Goal: Task Accomplishment & Management: Use online tool/utility

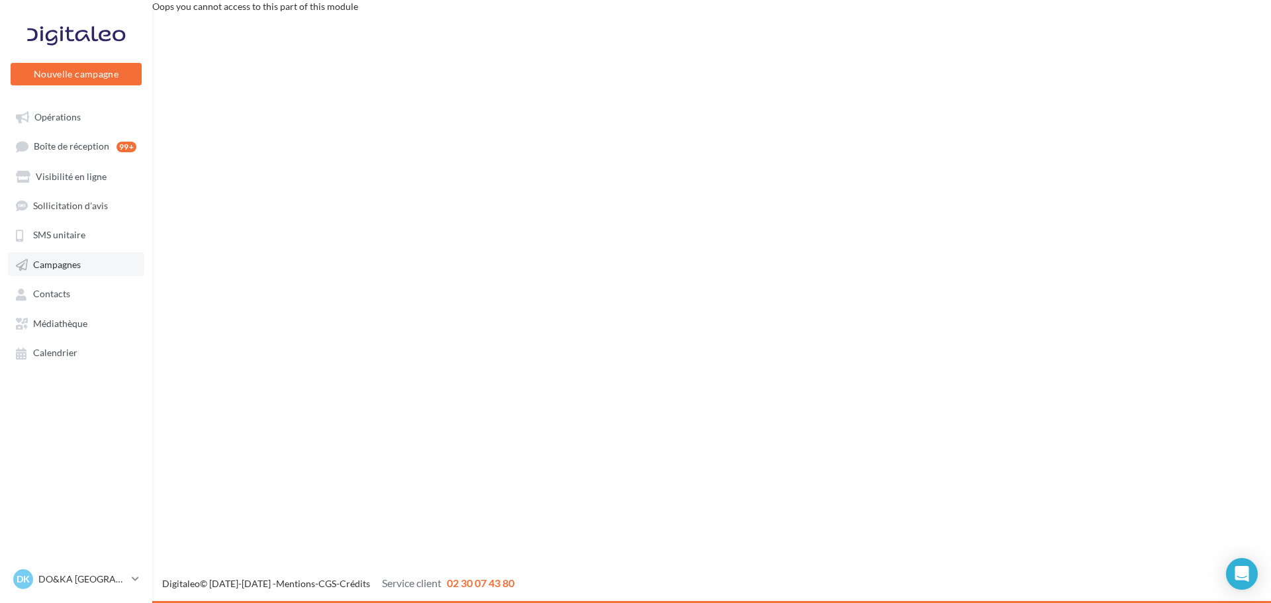
click at [54, 262] on span "Campagnes" at bounding box center [57, 264] width 48 height 11
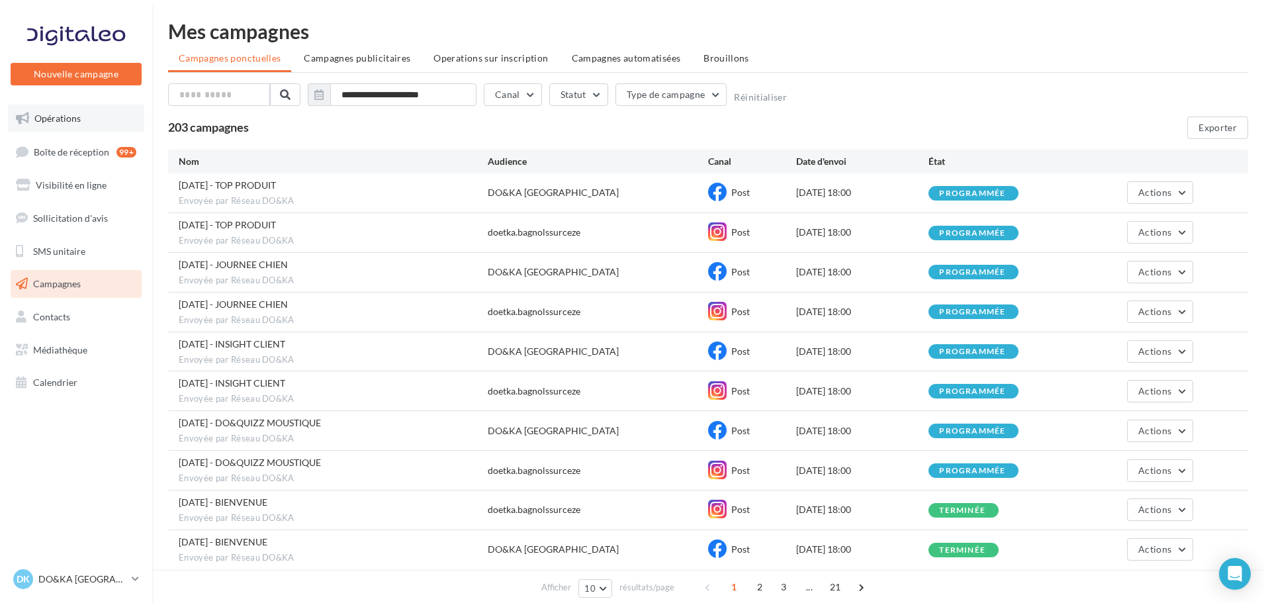
click at [62, 113] on span "Opérations" at bounding box center [57, 118] width 46 height 11
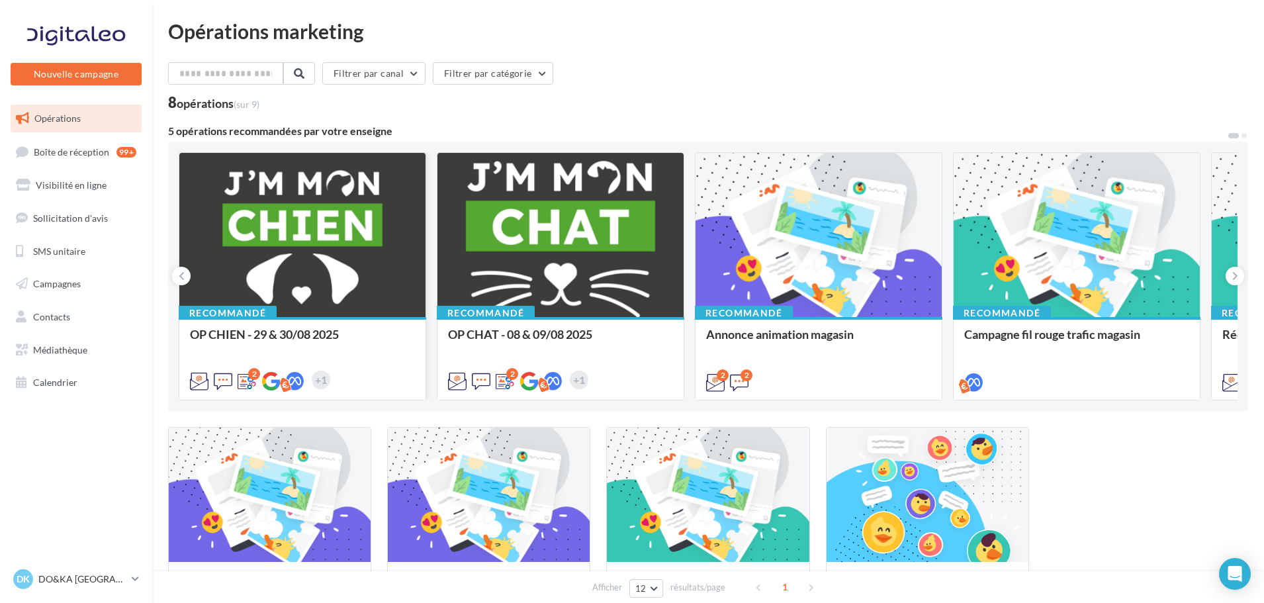
click at [281, 232] on div at bounding box center [302, 235] width 246 height 165
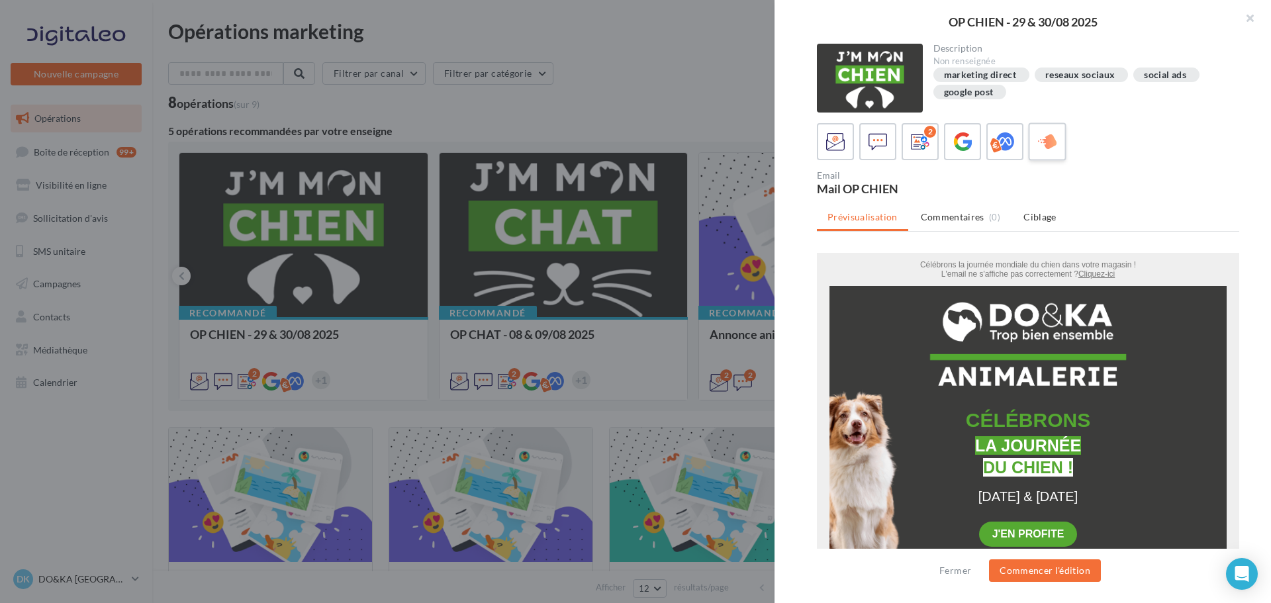
click at [1048, 140] on icon at bounding box center [1047, 141] width 19 height 19
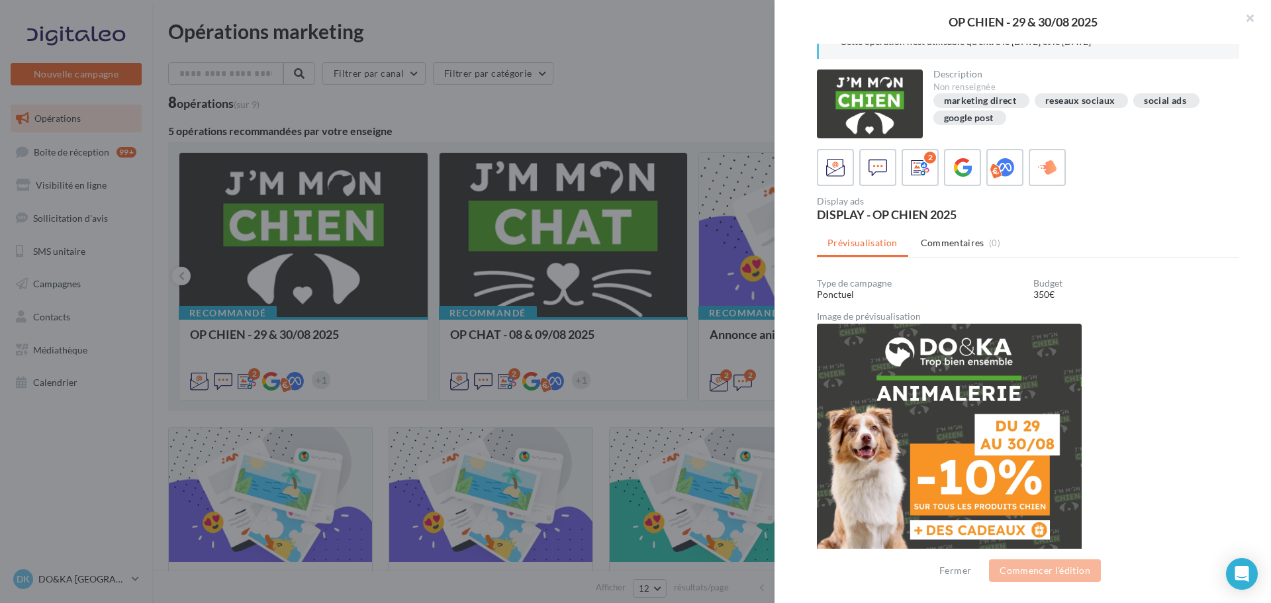
scroll to position [47, 0]
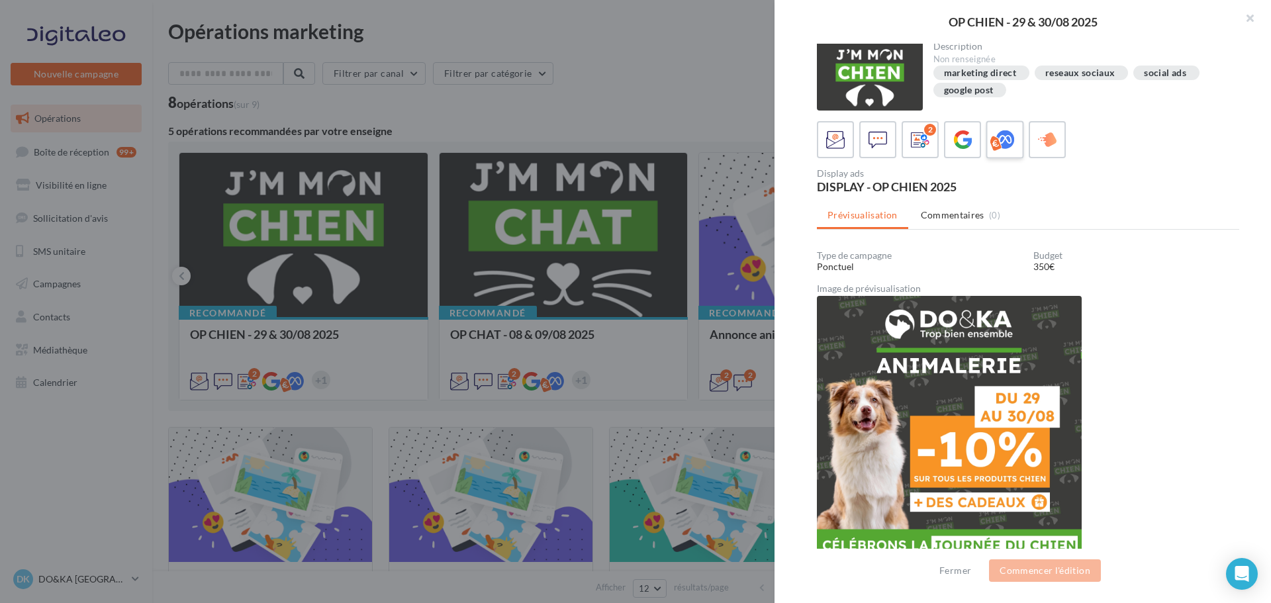
click at [1006, 130] on icon at bounding box center [1004, 139] width 19 height 19
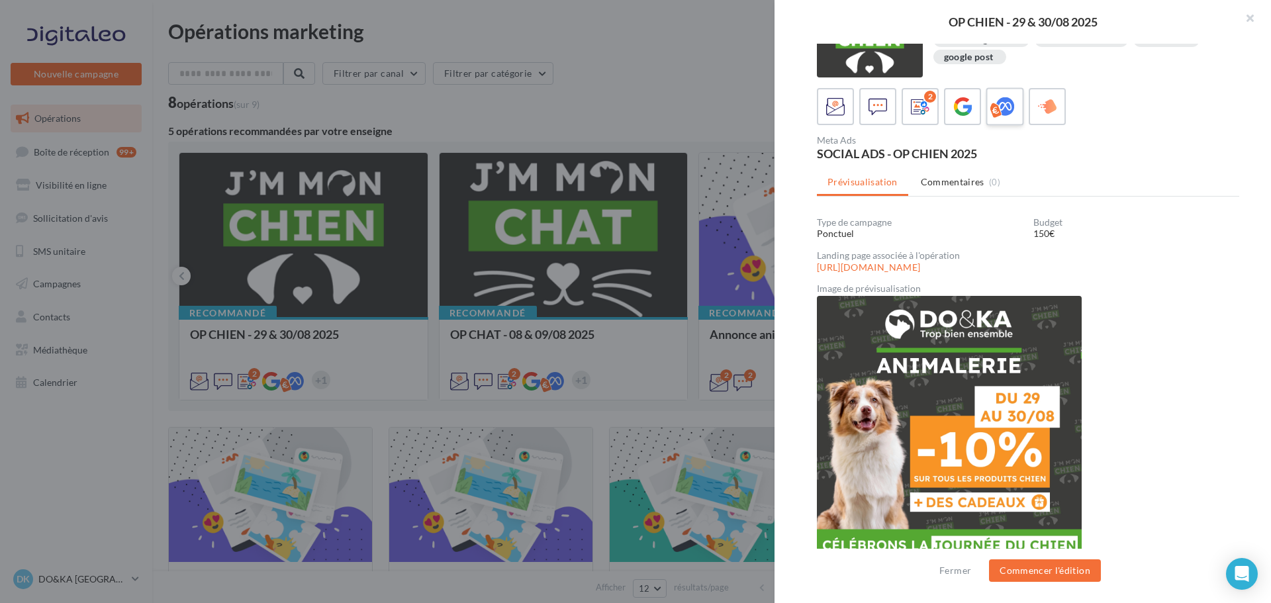
scroll to position [2, 0]
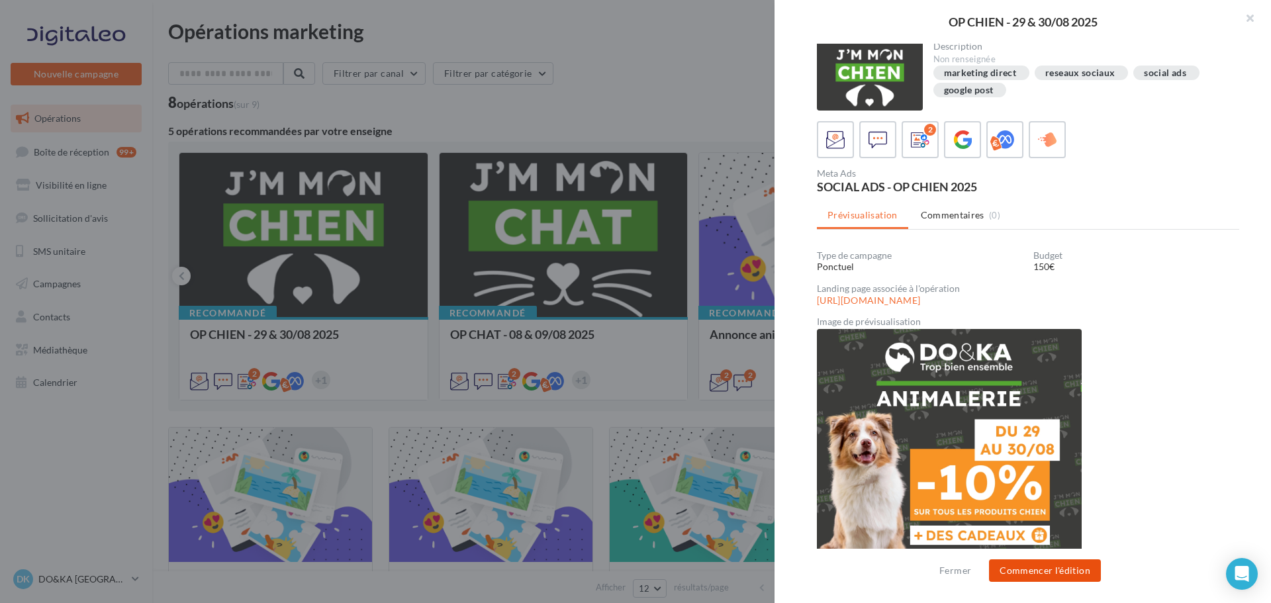
click at [1035, 567] on button "Commencer l'édition" at bounding box center [1045, 570] width 112 height 23
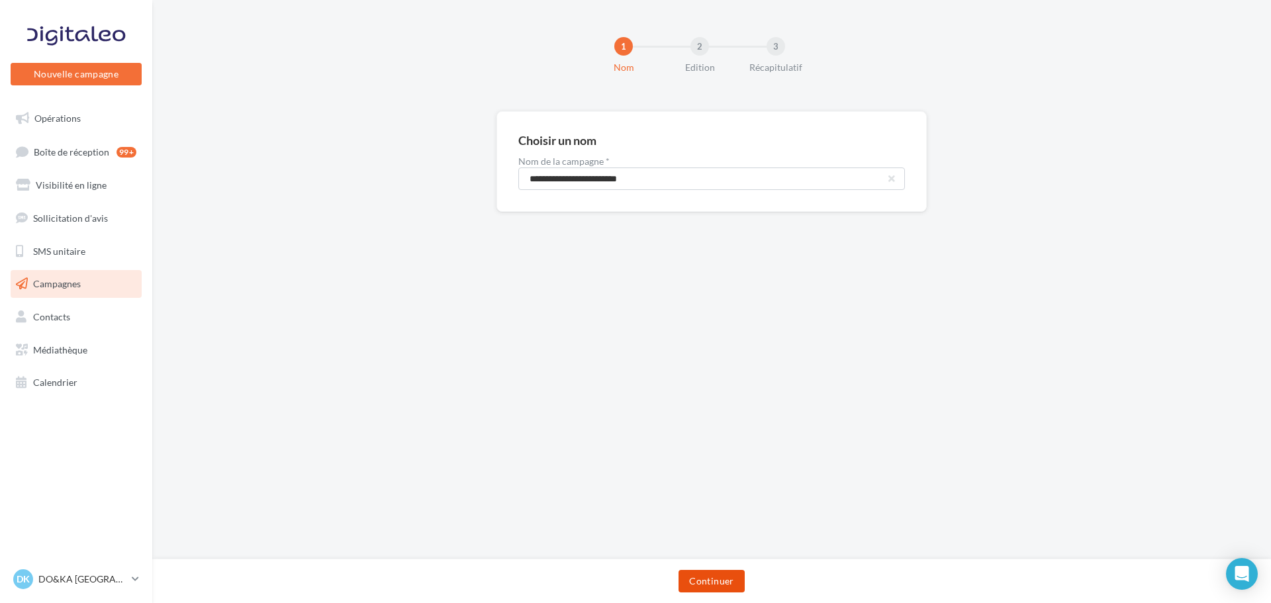
click at [704, 581] on button "Continuer" at bounding box center [711, 581] width 66 height 23
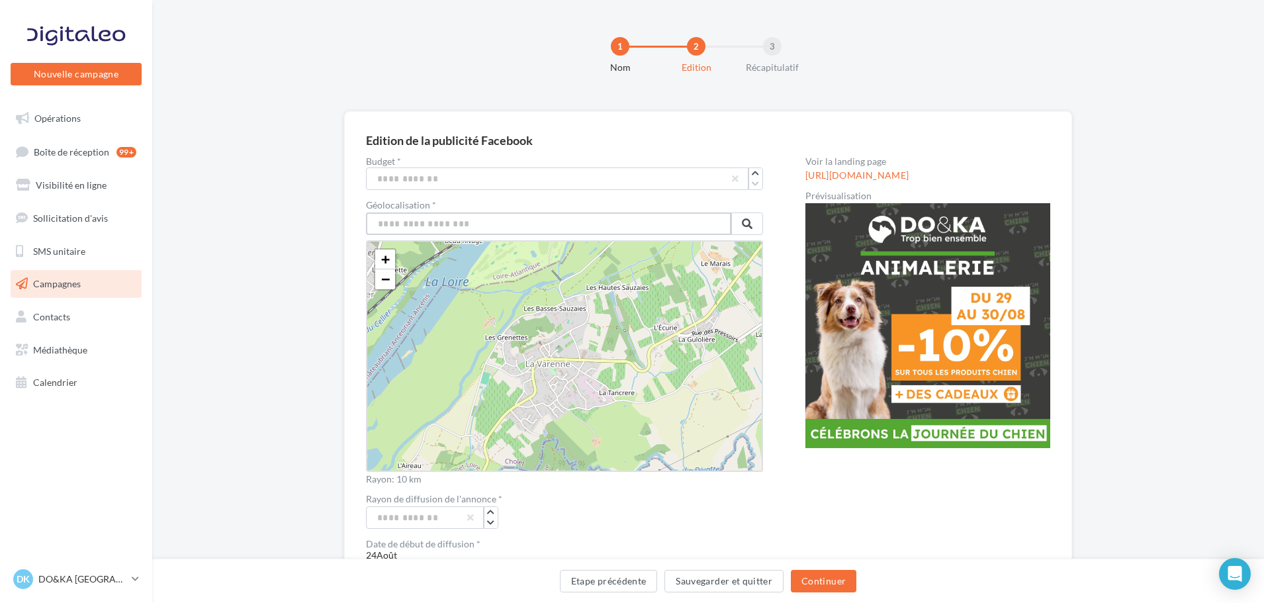
click at [457, 220] on input "text" at bounding box center [548, 223] width 365 height 23
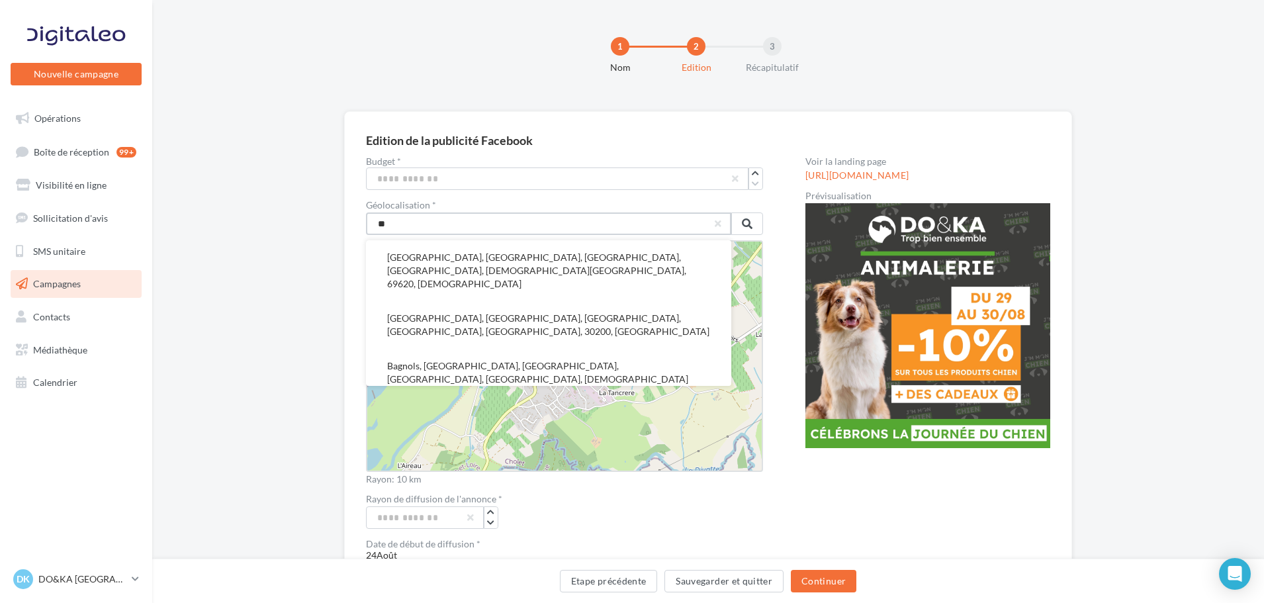
type input "*"
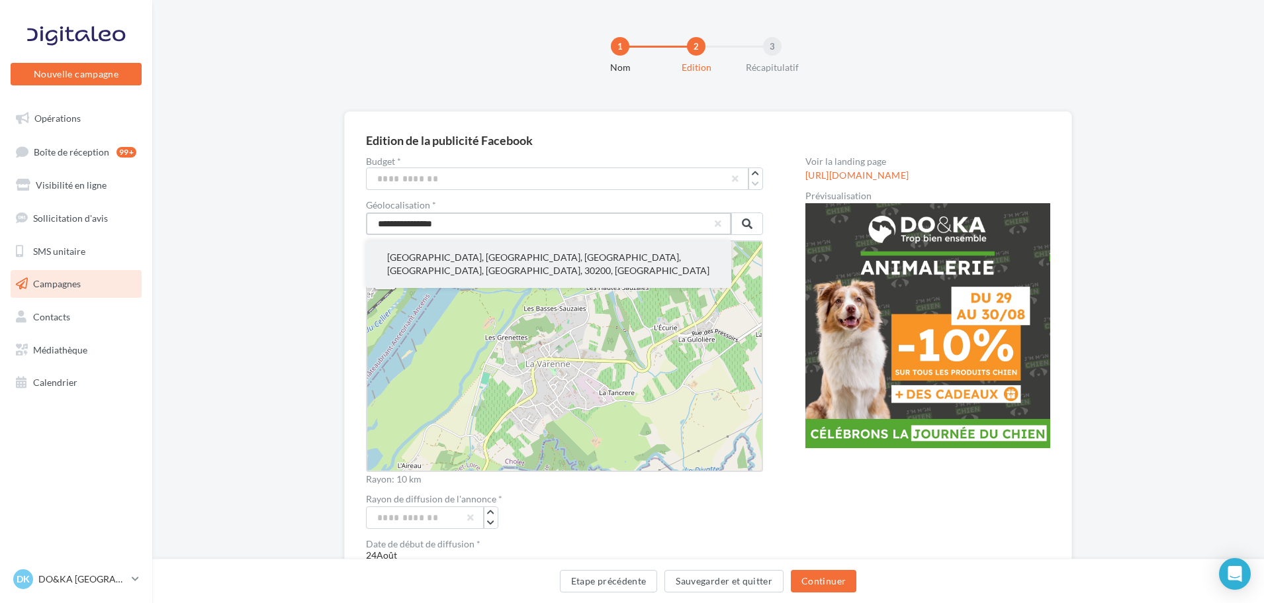
type input "**********"
click at [468, 255] on button "Bagnols-sur-Cèze, Nîmes, Gard, Occitanie, France métropolitaine, 30200, France" at bounding box center [548, 264] width 365 height 48
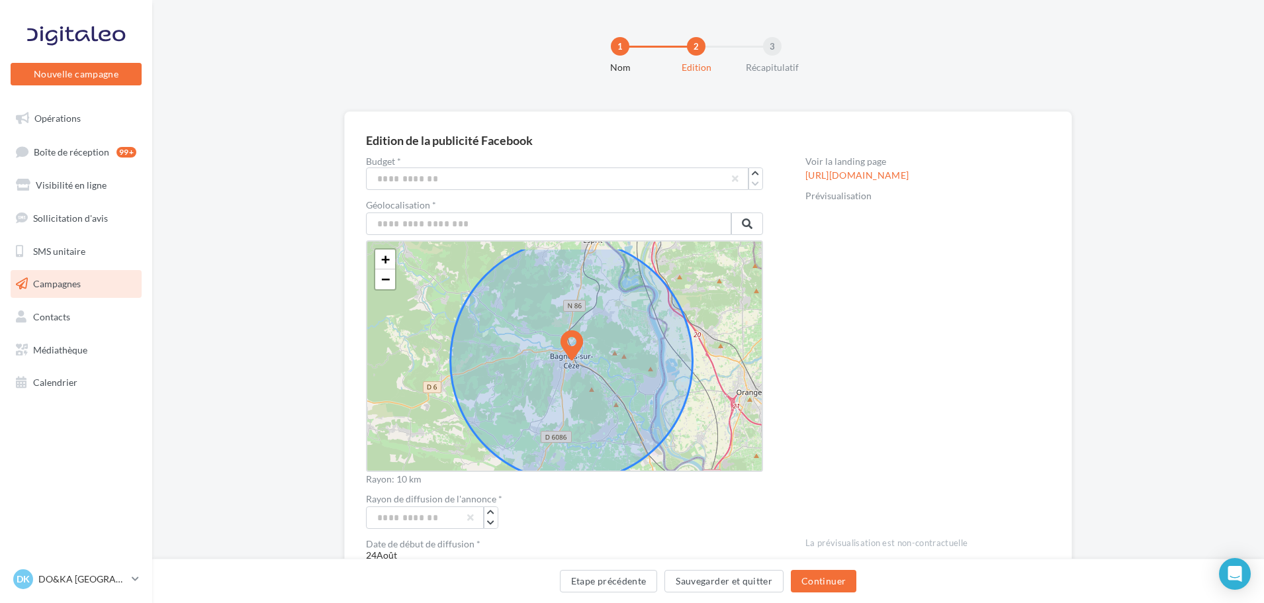
drag, startPoint x: 725, startPoint y: 396, endPoint x: 717, endPoint y: 428, distance: 32.1
click at [717, 428] on div "+ − Leaflet" at bounding box center [564, 356] width 397 height 232
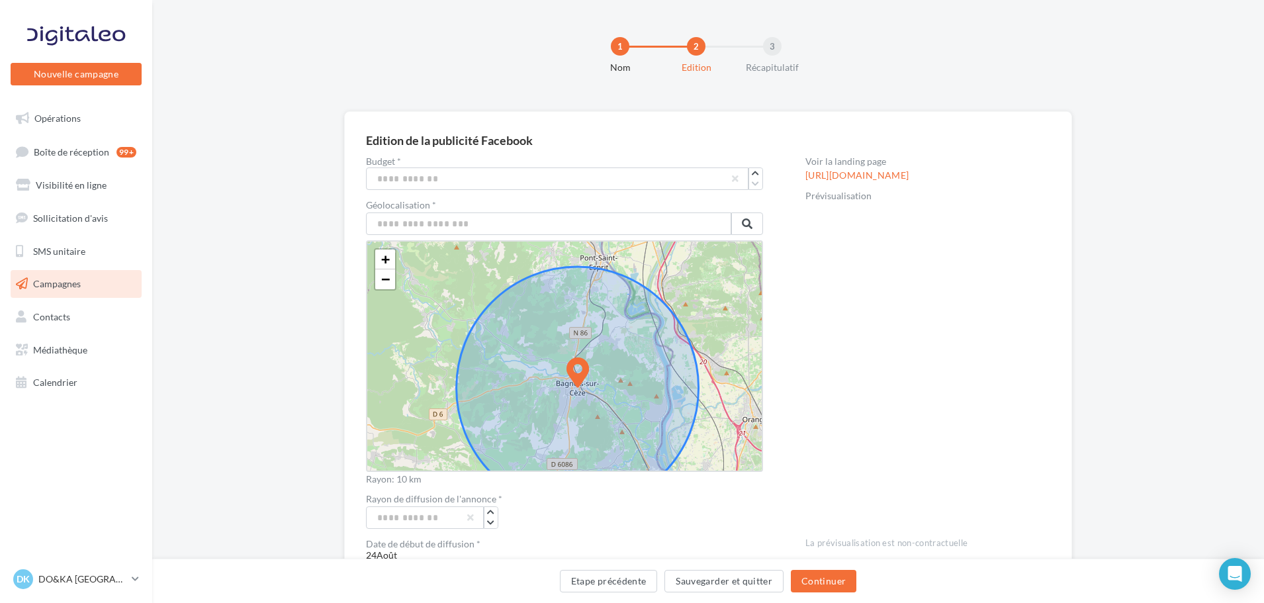
drag, startPoint x: 711, startPoint y: 373, endPoint x: 717, endPoint y: 400, distance: 27.8
click at [717, 400] on div "+ − Leaflet" at bounding box center [564, 356] width 397 height 232
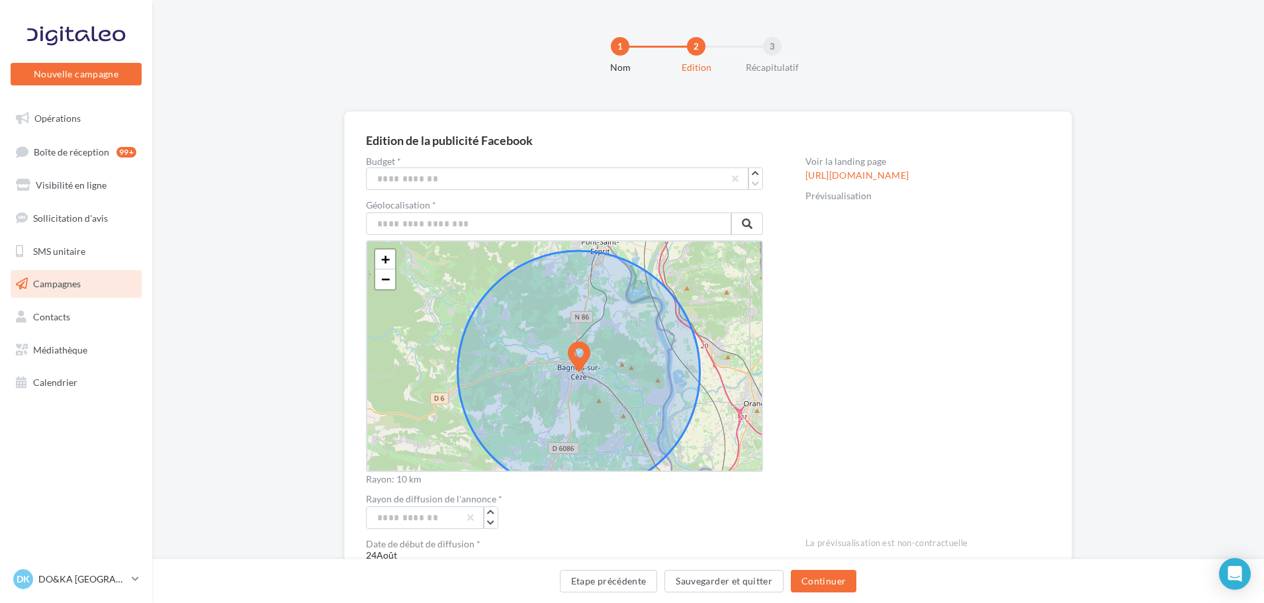
drag, startPoint x: 603, startPoint y: 356, endPoint x: 604, endPoint y: 340, distance: 15.9
click at [604, 340] on icon at bounding box center [579, 372] width 242 height 242
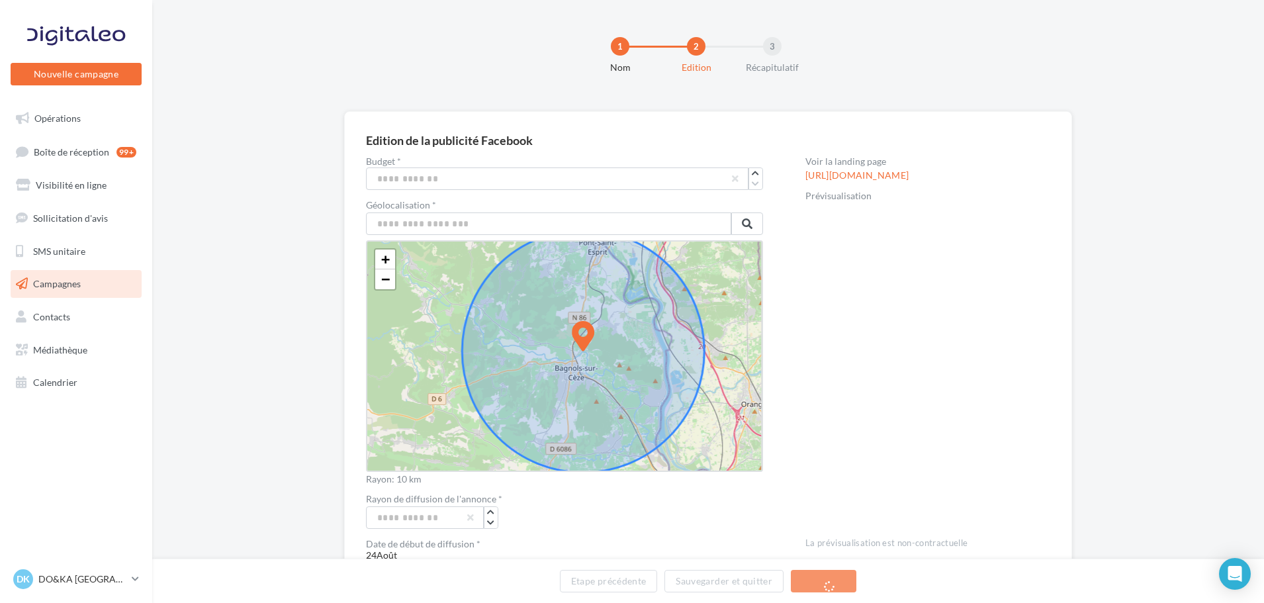
drag, startPoint x: 580, startPoint y: 356, endPoint x: 587, endPoint y: 335, distance: 22.2
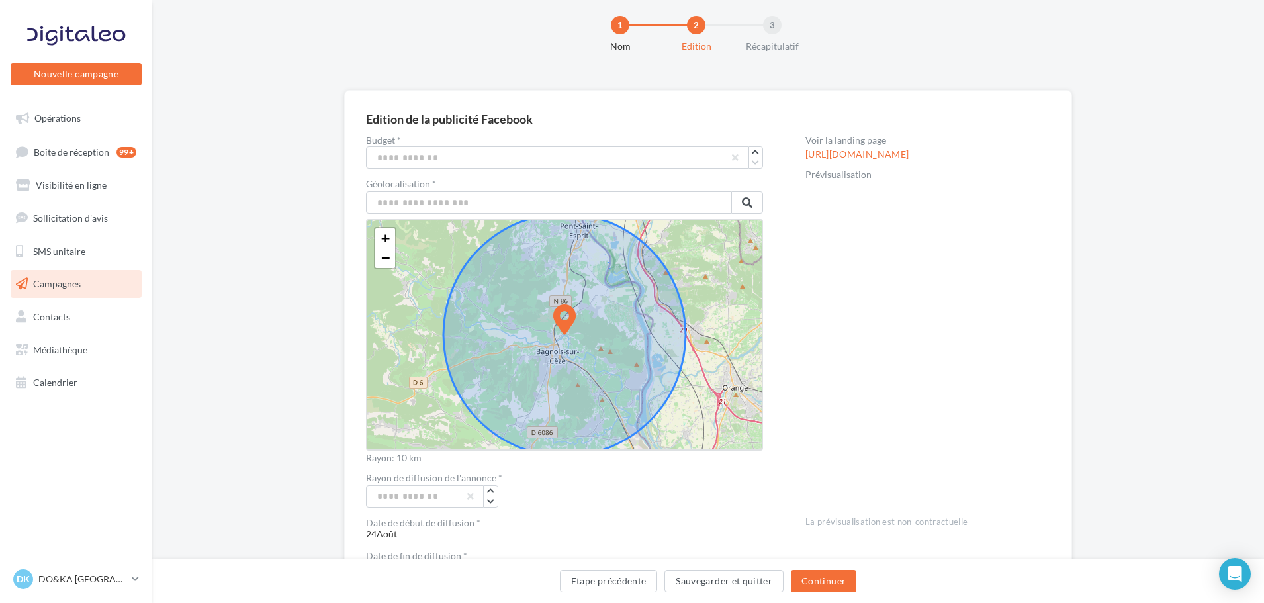
scroll to position [18, 0]
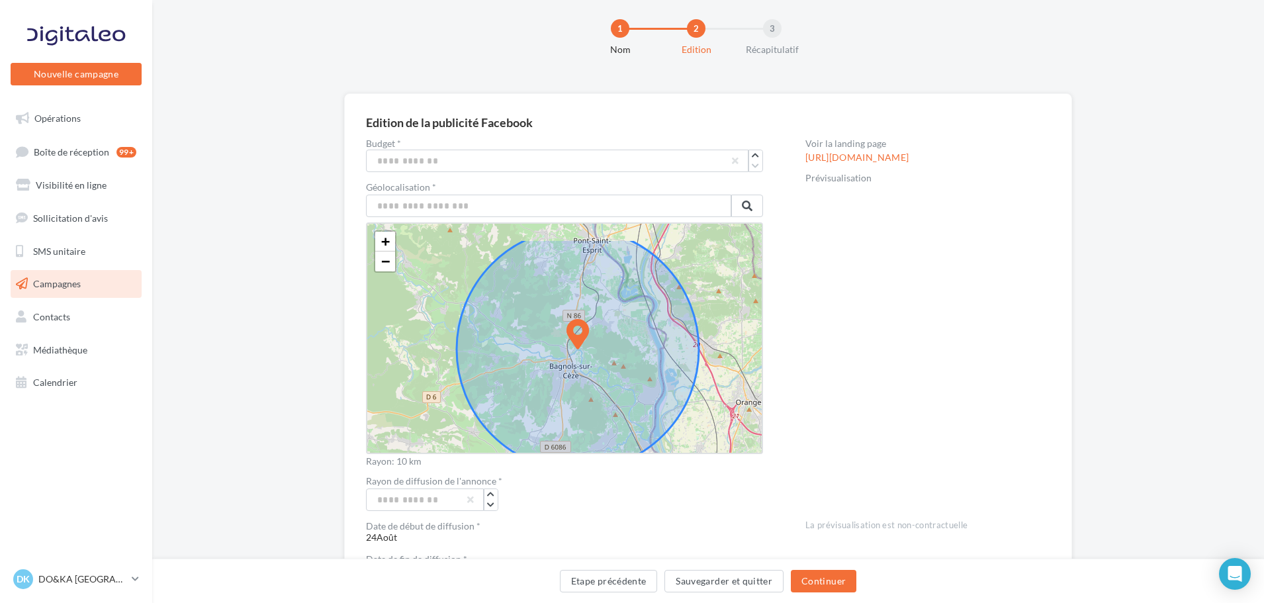
drag, startPoint x: 743, startPoint y: 392, endPoint x: 733, endPoint y: 432, distance: 41.6
click at [733, 432] on div "+ − Leaflet" at bounding box center [564, 338] width 397 height 232
click at [826, 577] on button "Continuer" at bounding box center [824, 581] width 66 height 23
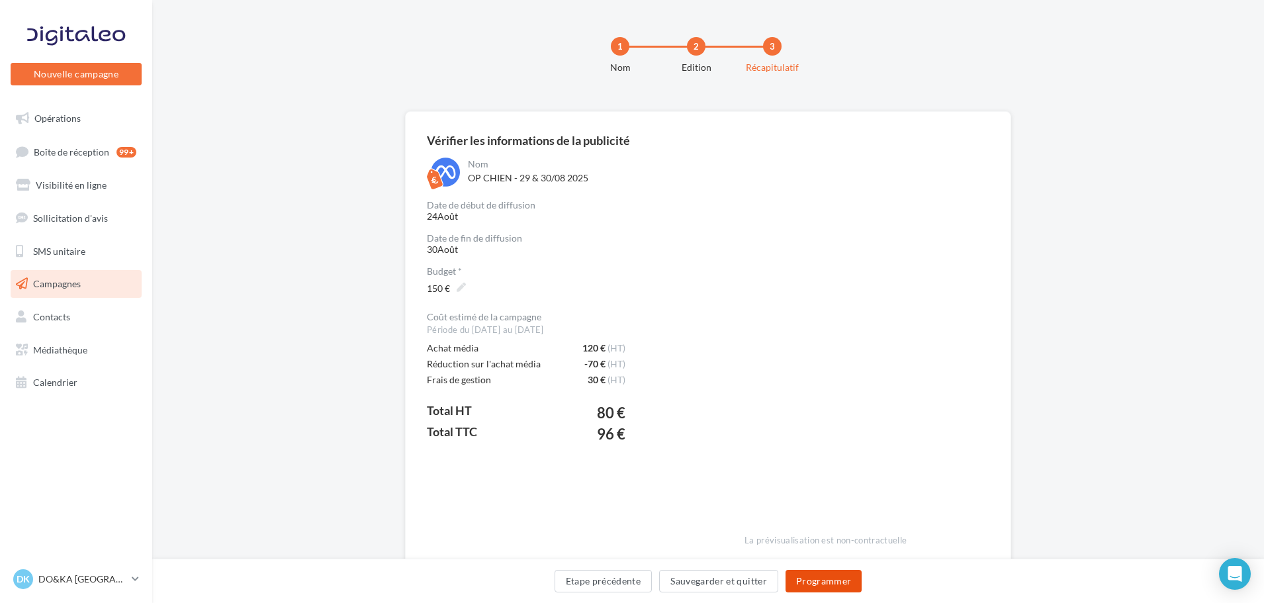
click at [821, 576] on button "Programmer" at bounding box center [824, 581] width 77 height 23
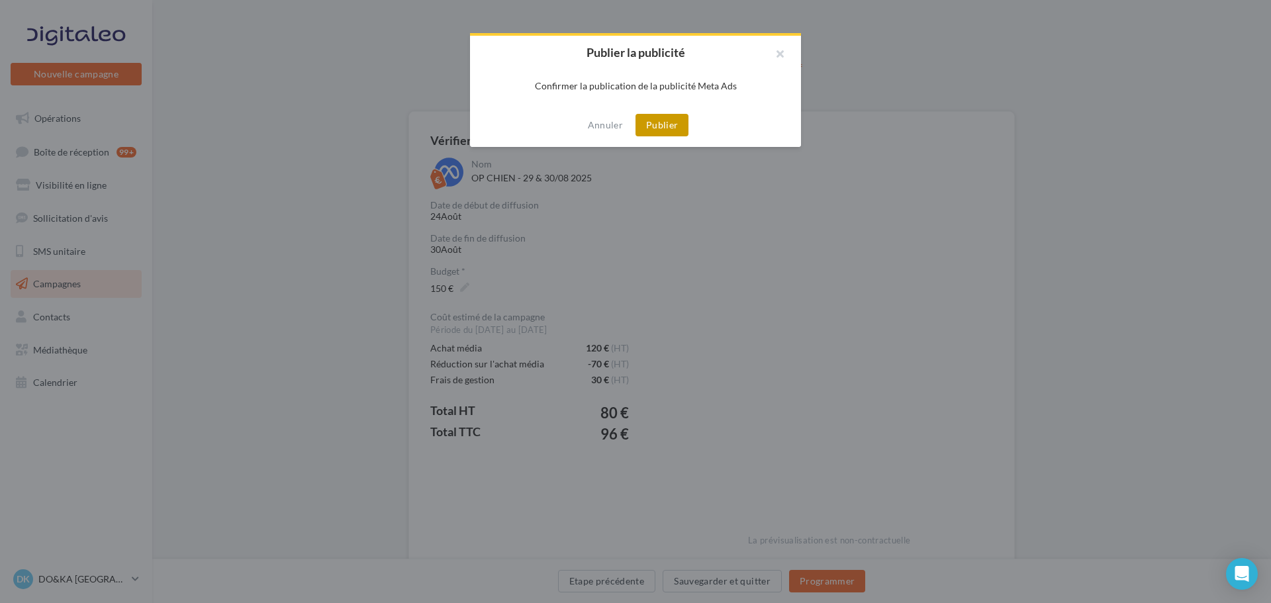
click at [658, 124] on button "Publier" at bounding box center [661, 125] width 53 height 23
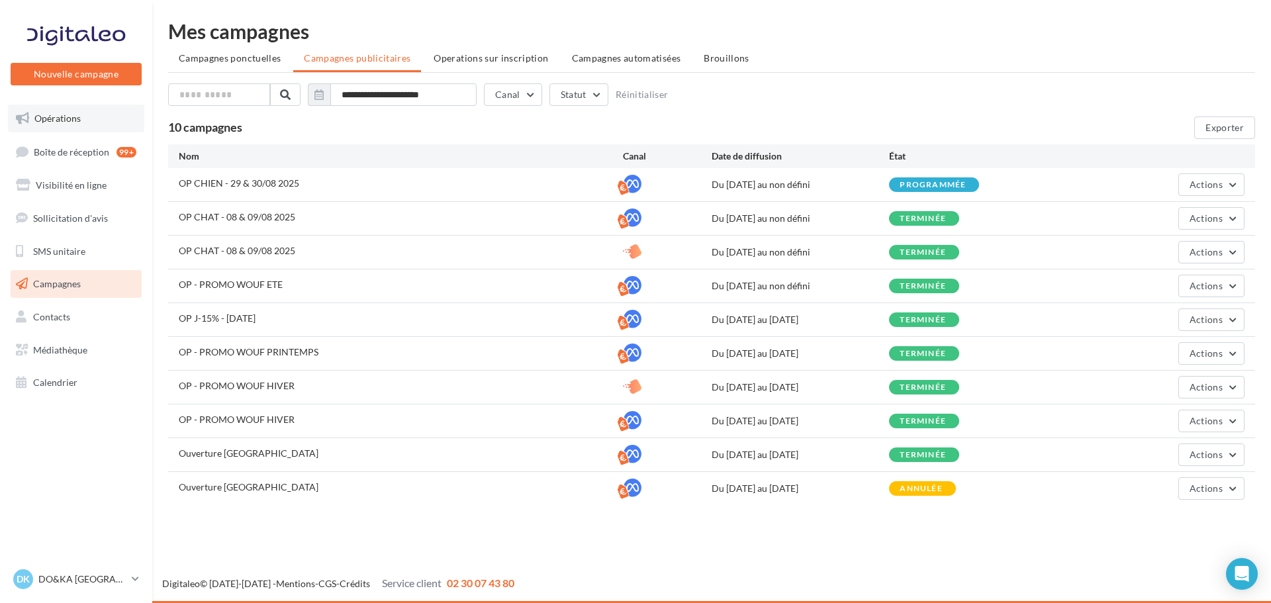
click at [52, 116] on span "Opérations" at bounding box center [57, 118] width 46 height 11
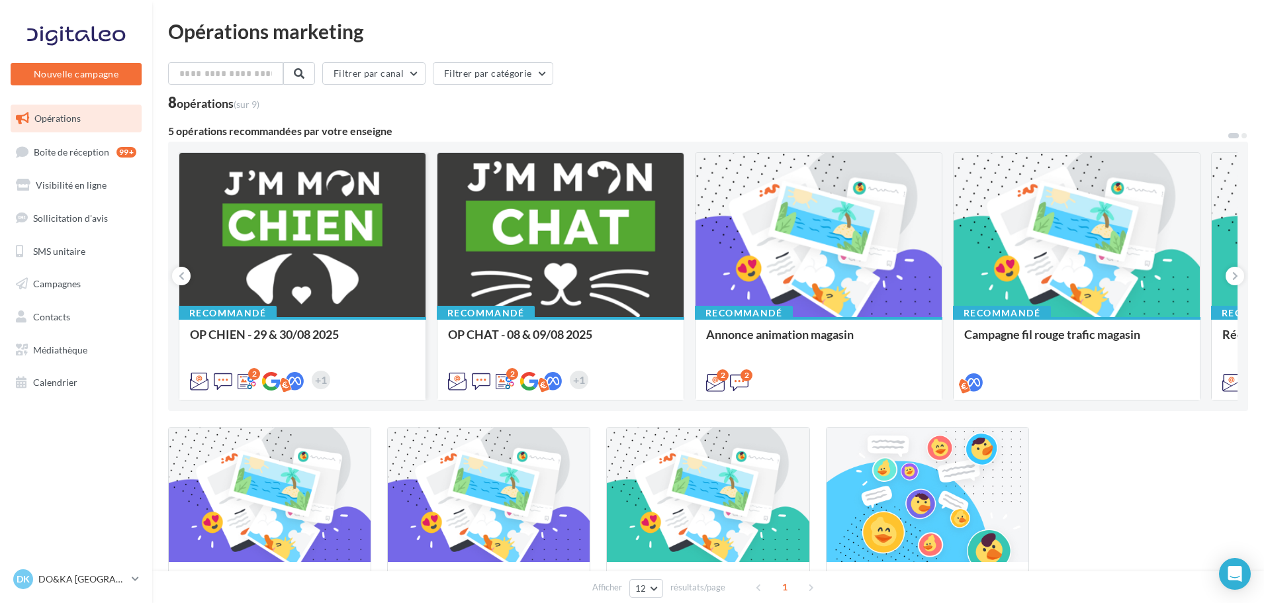
click at [263, 223] on div at bounding box center [302, 235] width 246 height 165
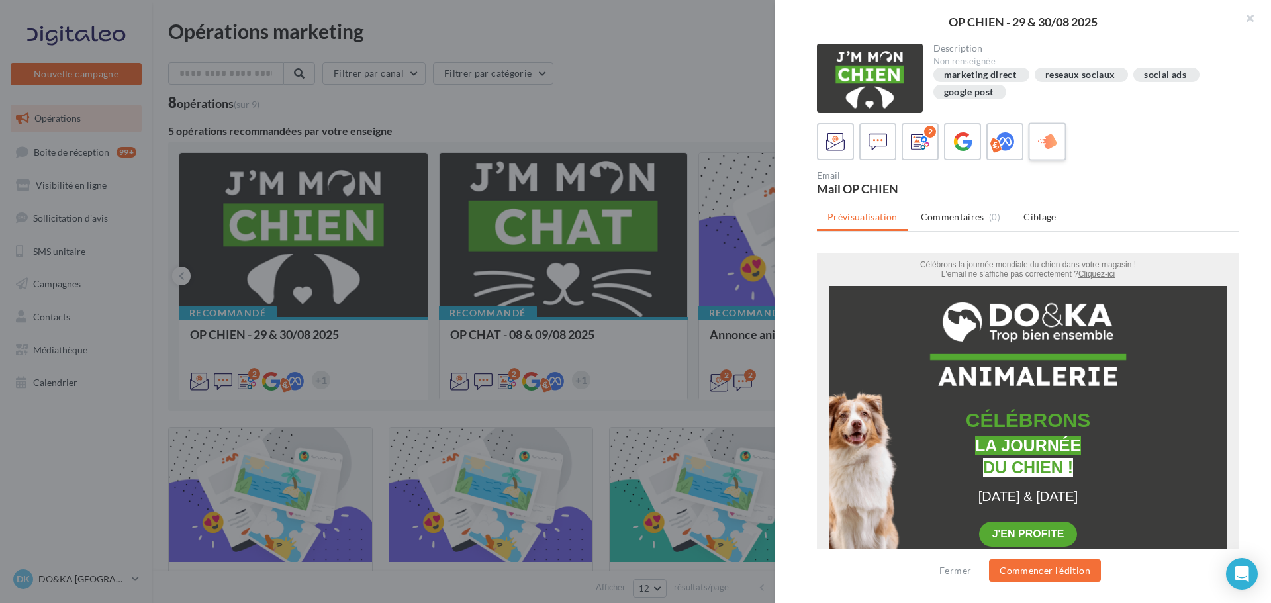
click at [1047, 138] on icon at bounding box center [1047, 141] width 19 height 19
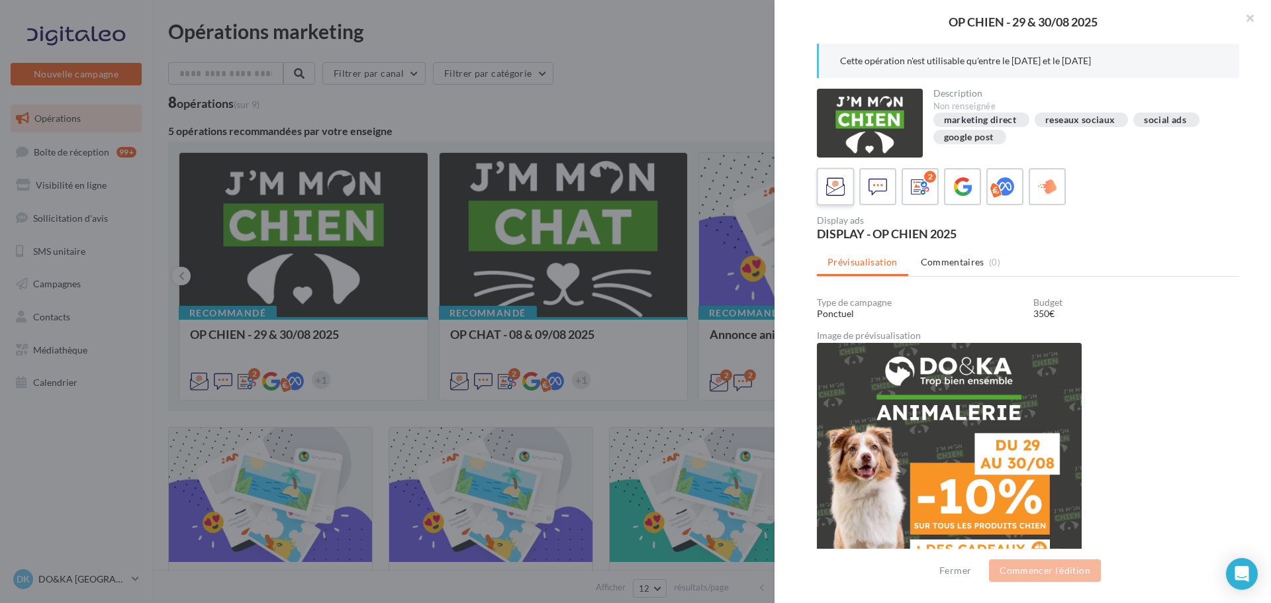
click at [836, 181] on icon at bounding box center [835, 186] width 19 height 19
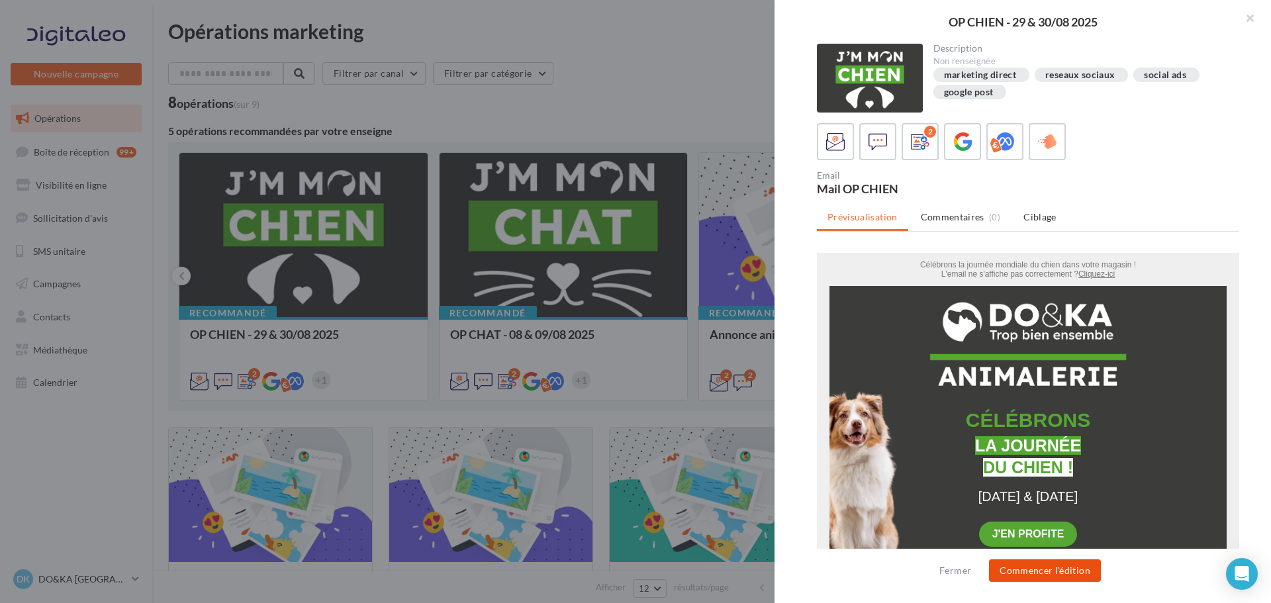
click at [1036, 568] on button "Commencer l'édition" at bounding box center [1045, 570] width 112 height 23
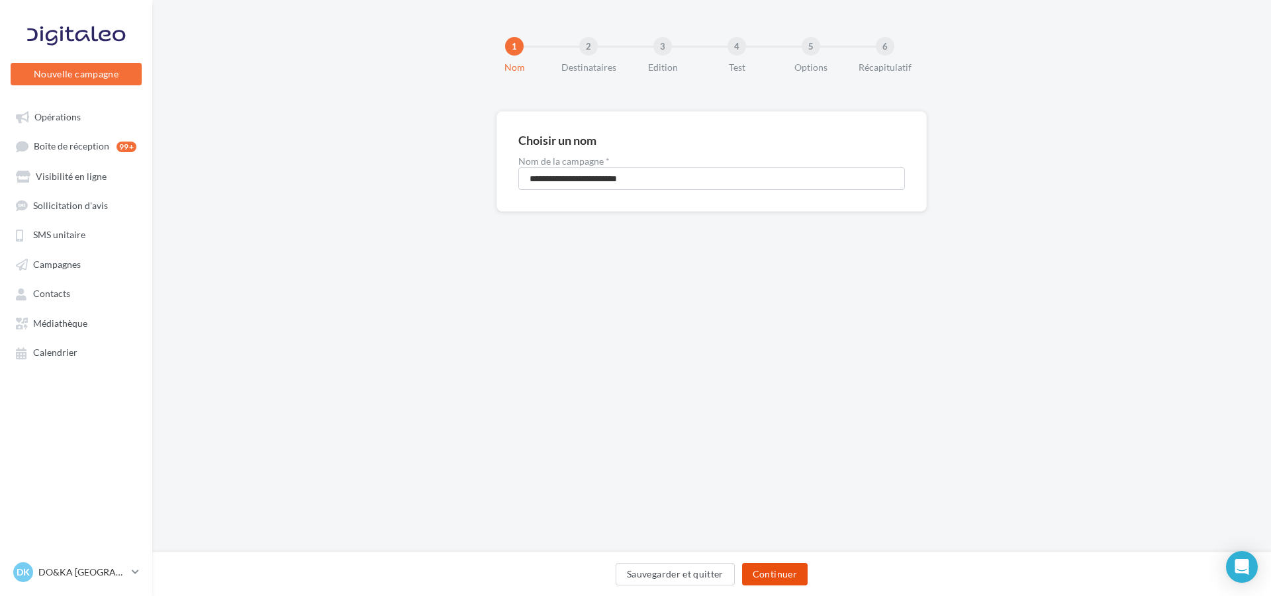
click at [777, 569] on button "Continuer" at bounding box center [775, 574] width 66 height 23
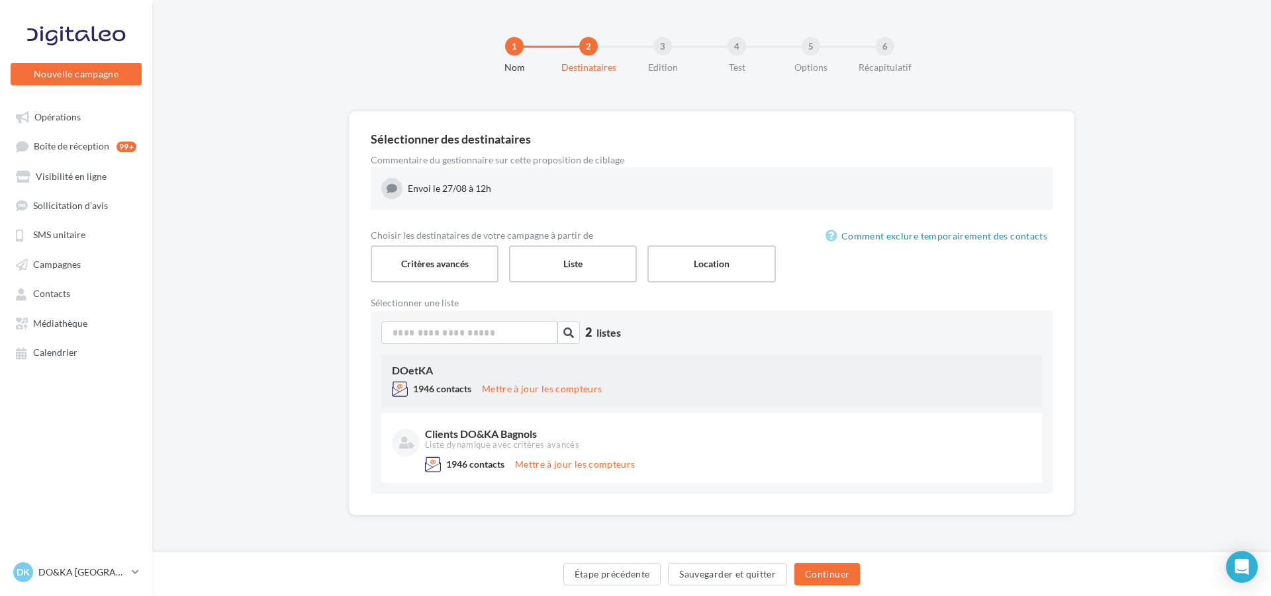
click at [443, 381] on div "DOetKA 1946 contacts Mettre à jour les compteurs" at bounding box center [711, 381] width 660 height 53
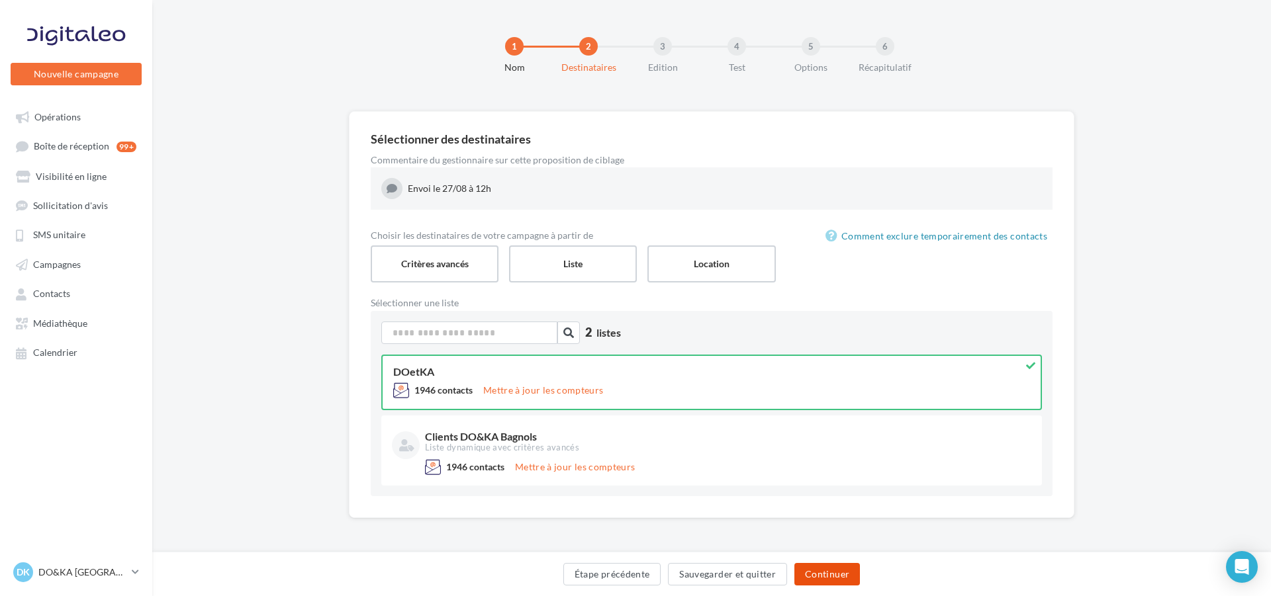
click at [828, 569] on button "Continuer" at bounding box center [827, 574] width 66 height 23
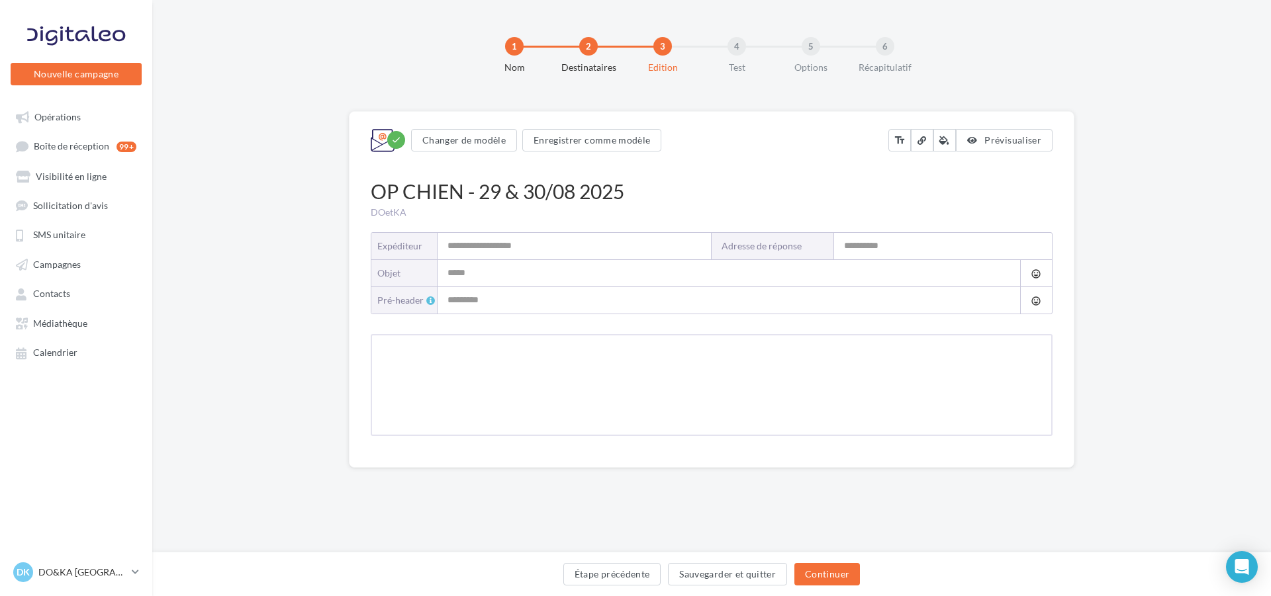
type input "**********"
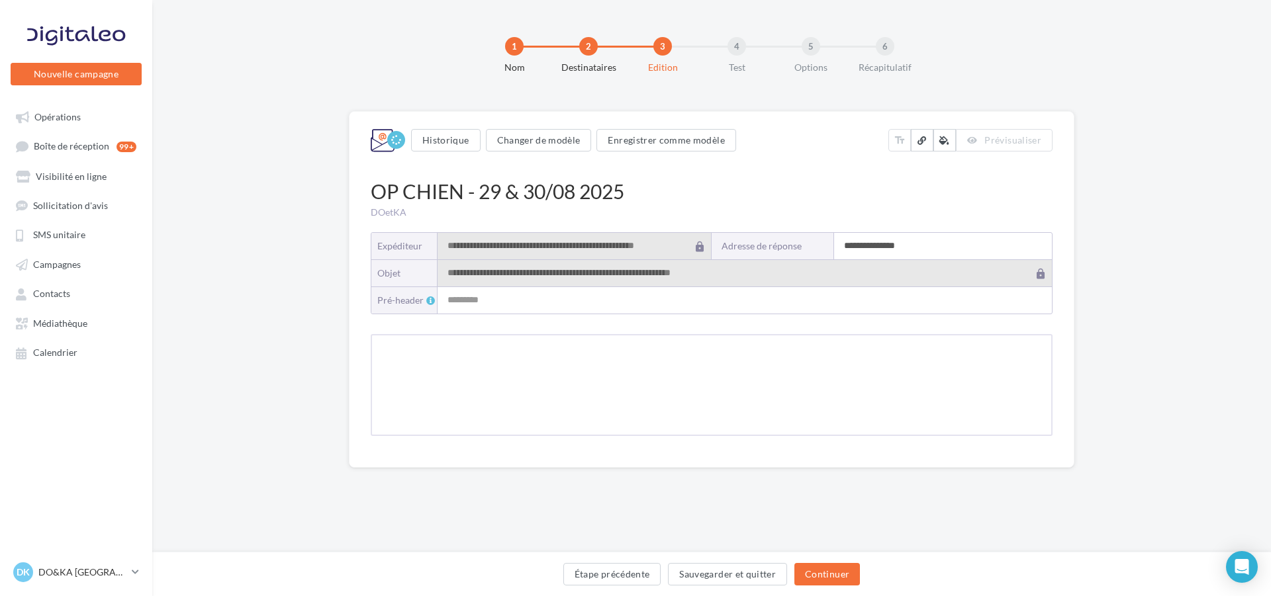
type input "**********"
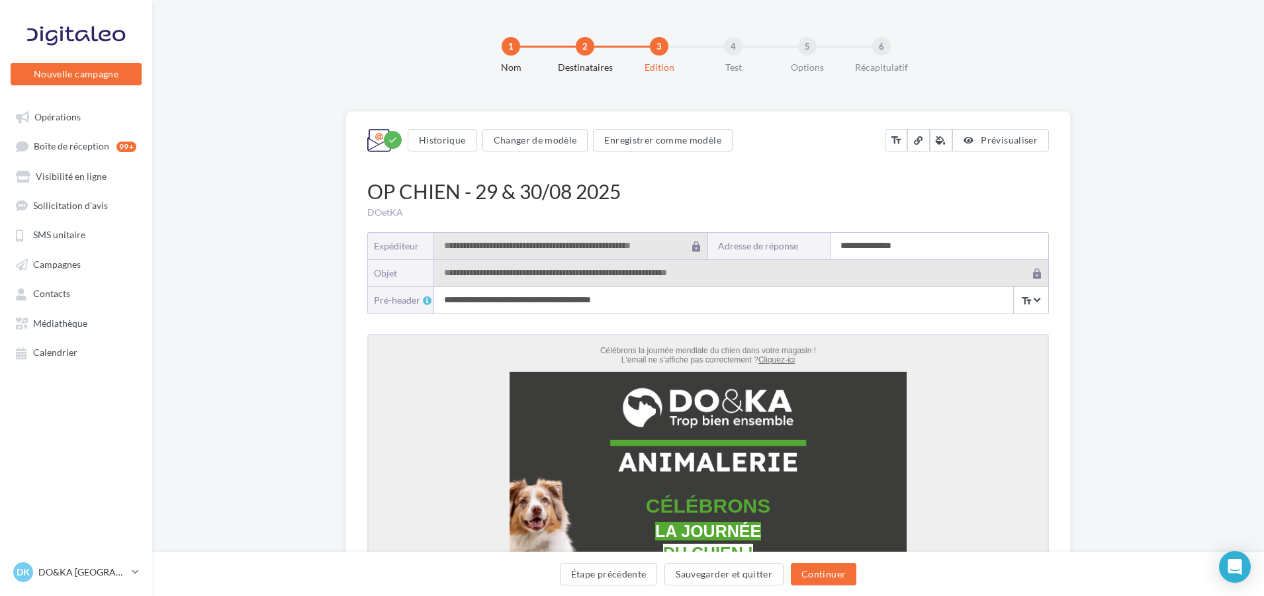
click at [856, 246] on input "**********" at bounding box center [940, 246] width 218 height 26
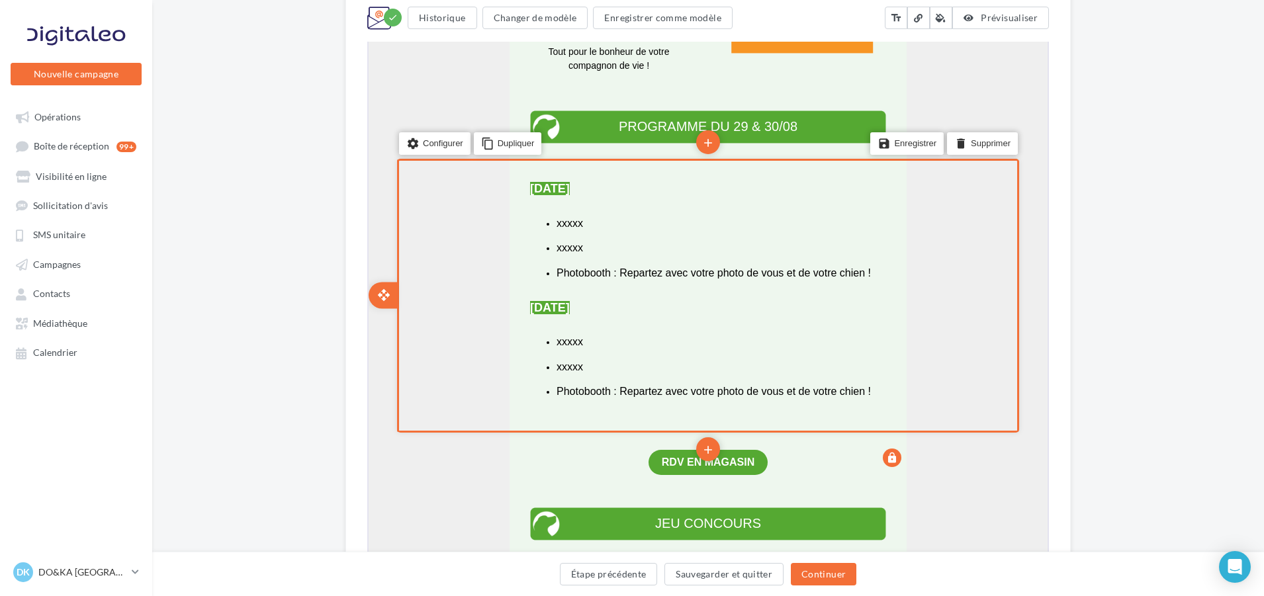
scroll to position [728, 0]
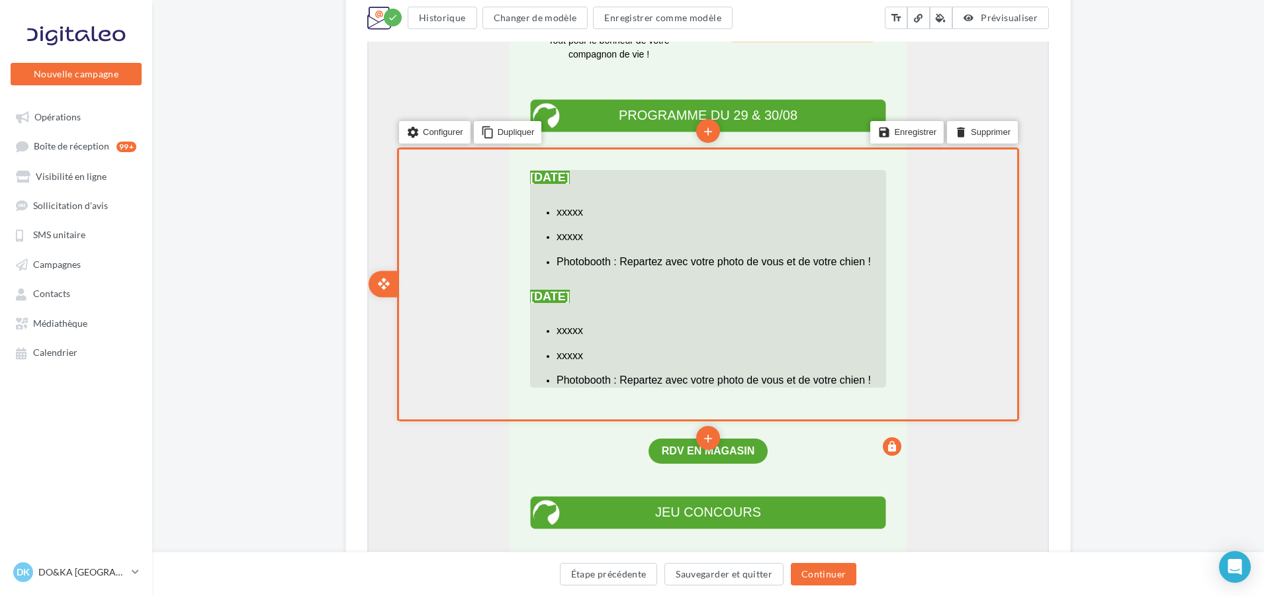
type input "**********"
click at [762, 373] on li "xxxxx" at bounding box center [720, 360] width 330 height 25
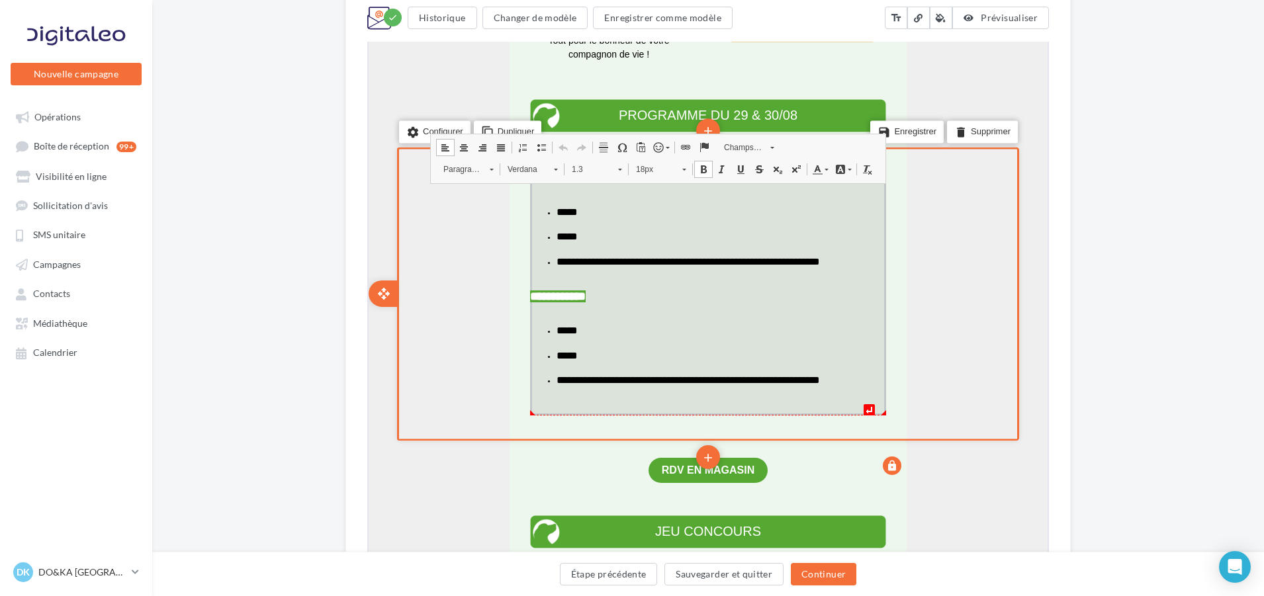
click at [819, 384] on span "**********" at bounding box center [686, 379] width 263 height 10
click at [874, 387] on li "**********" at bounding box center [720, 380] width 330 height 14
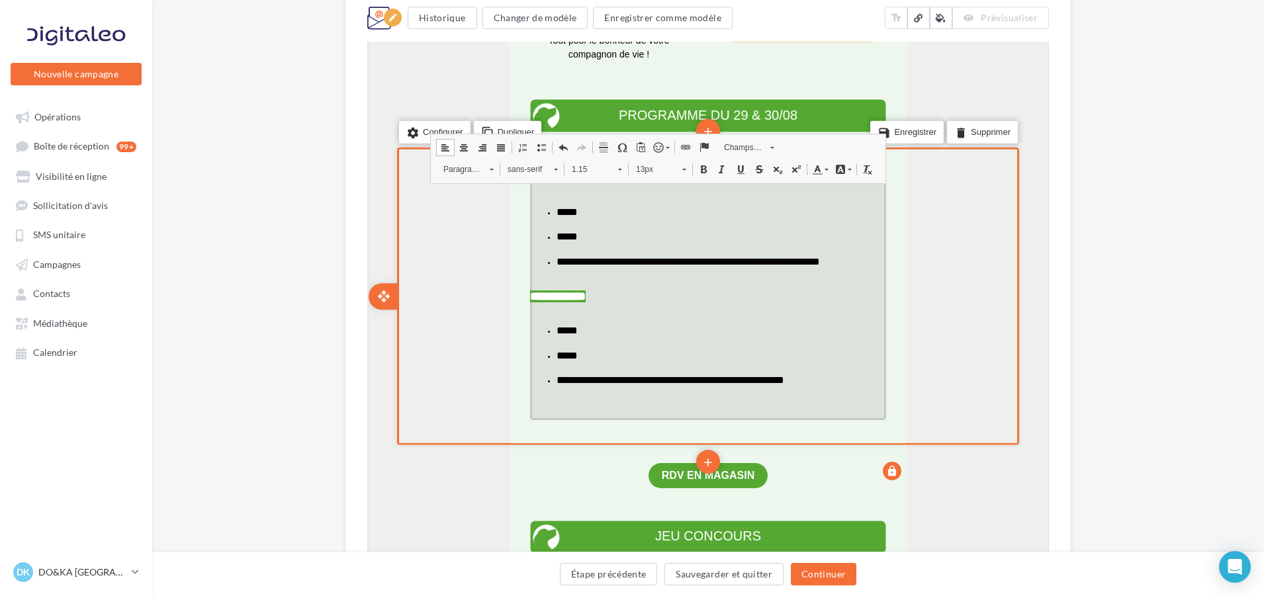
click at [783, 384] on span "**********" at bounding box center [669, 379] width 228 height 10
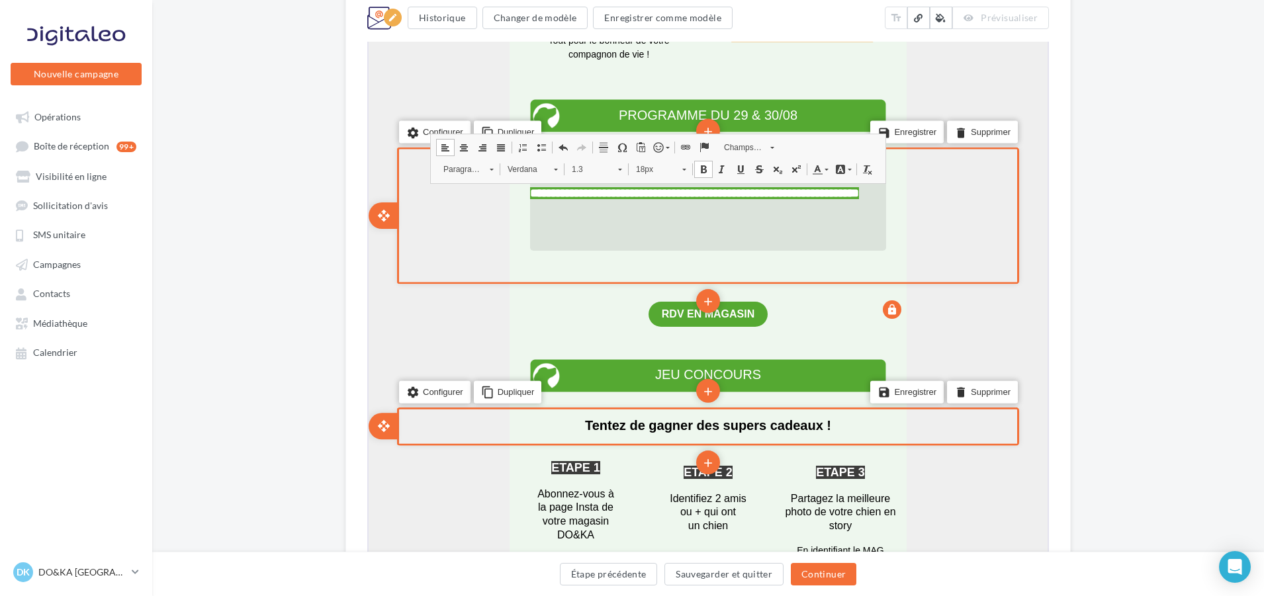
click at [993, 445] on div "settings Configurer content_copy Dupliquer add add save Enregistrer delete Supp…" at bounding box center [707, 425] width 622 height 38
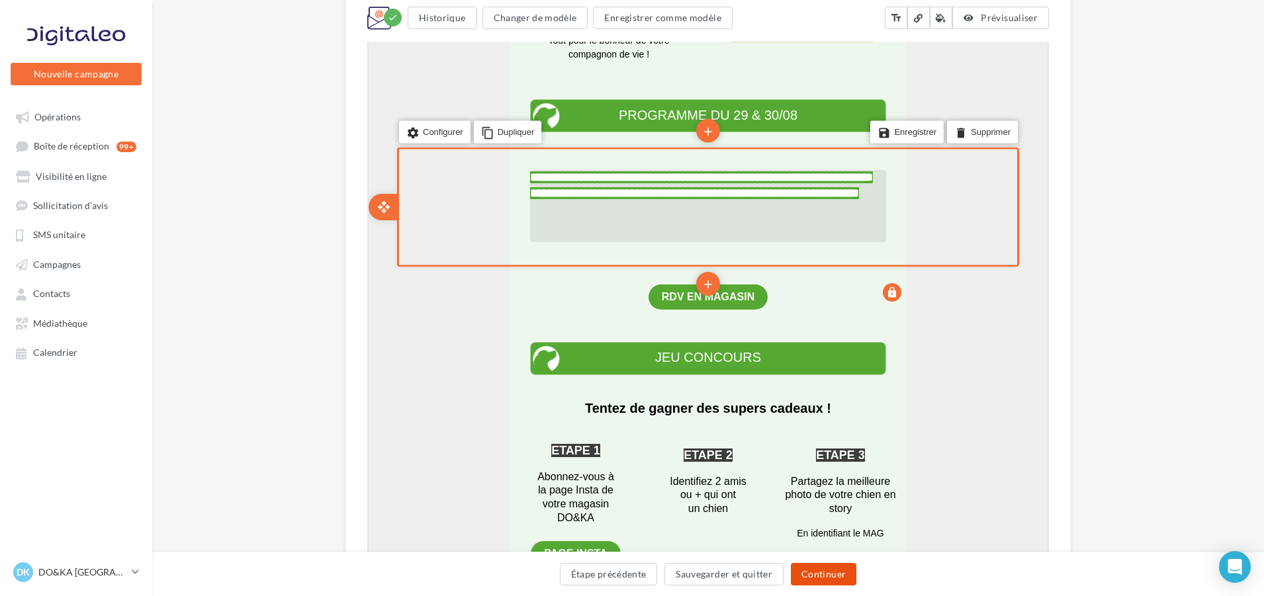
click at [825, 574] on button "Continuer" at bounding box center [824, 574] width 66 height 23
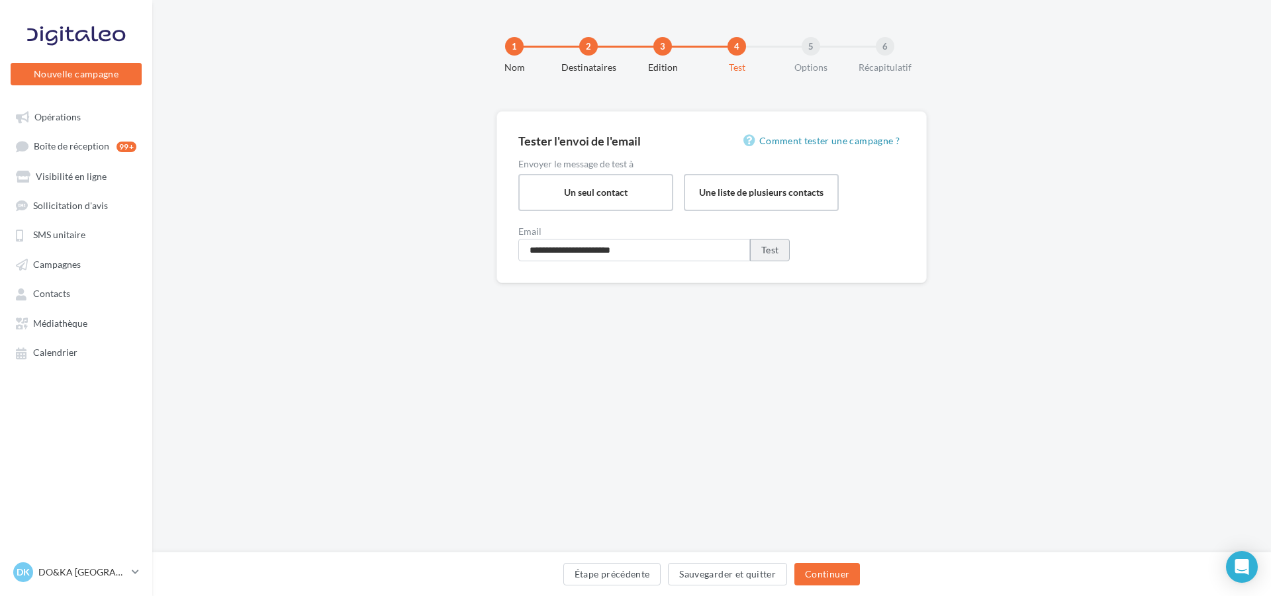
click at [769, 246] on button "Test" at bounding box center [770, 250] width 40 height 23
click at [822, 571] on button "Continuer" at bounding box center [827, 574] width 66 height 23
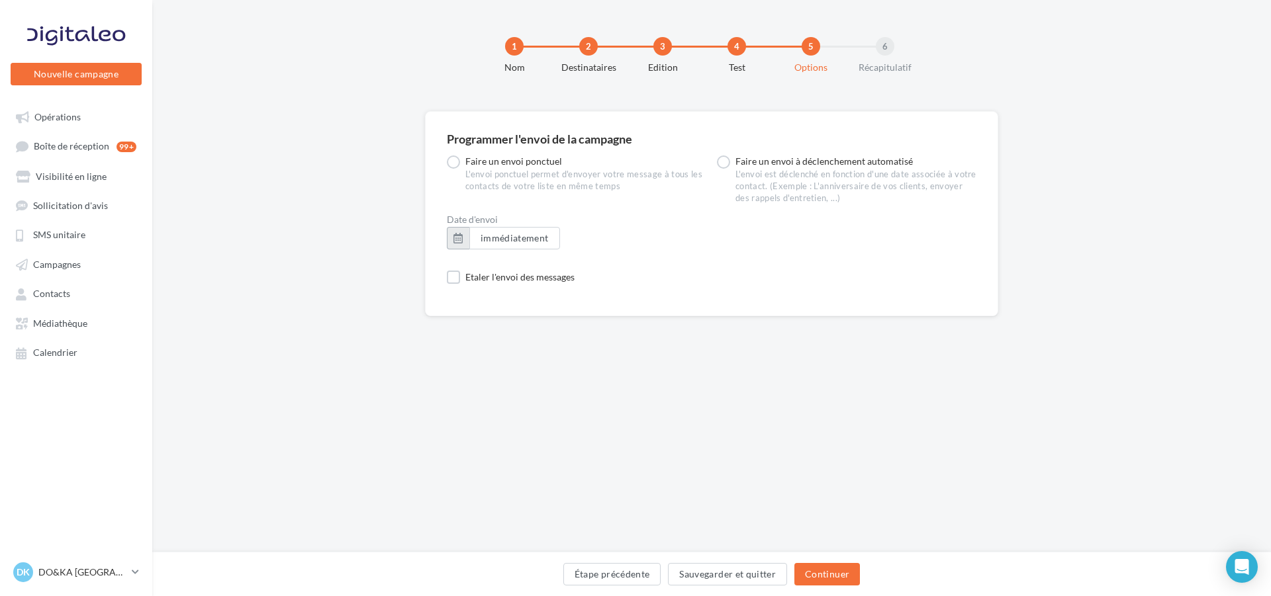
click at [459, 236] on button "button" at bounding box center [458, 238] width 23 height 23
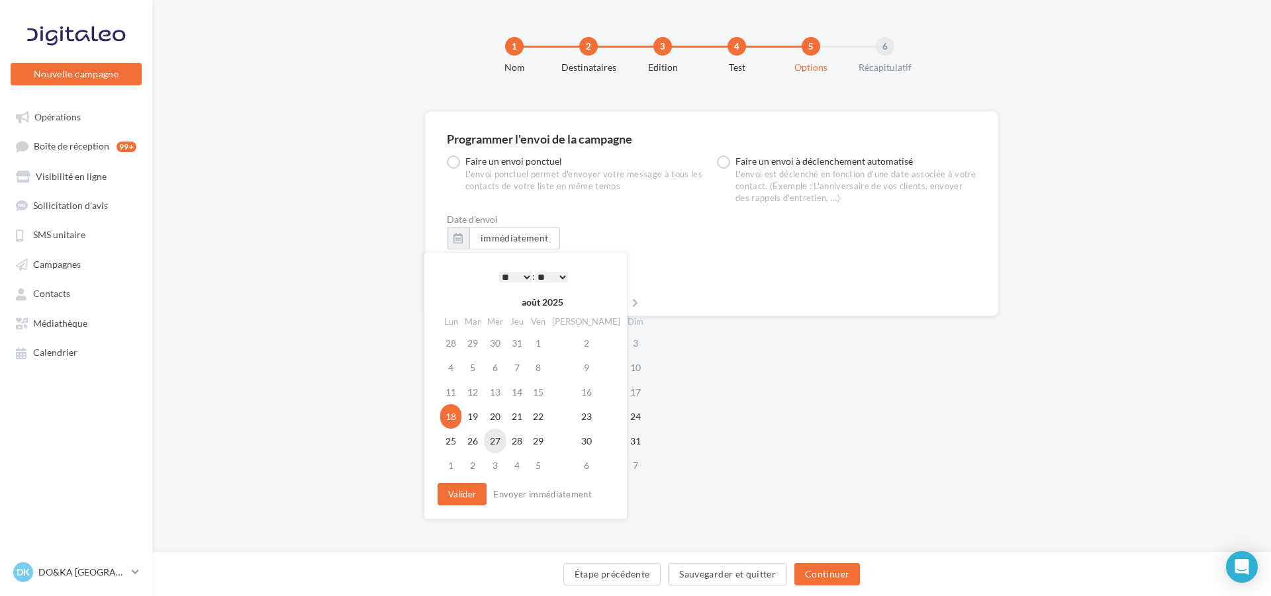
click at [497, 438] on td "27" at bounding box center [495, 441] width 23 height 24
click at [524, 274] on select "* * * * * * * * * * ** ** ** ** ** ** ** ** ** ** ** ** ** **" at bounding box center [515, 277] width 33 height 11
click at [463, 492] on button "Valider" at bounding box center [461, 494] width 49 height 23
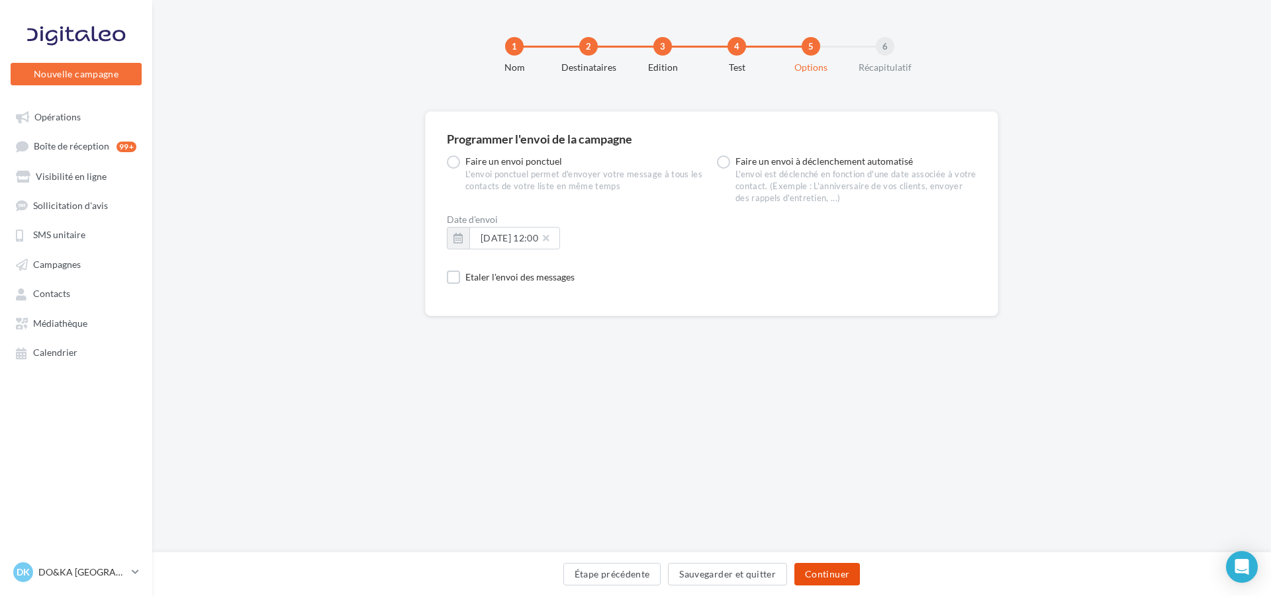
click at [827, 572] on button "Continuer" at bounding box center [827, 574] width 66 height 23
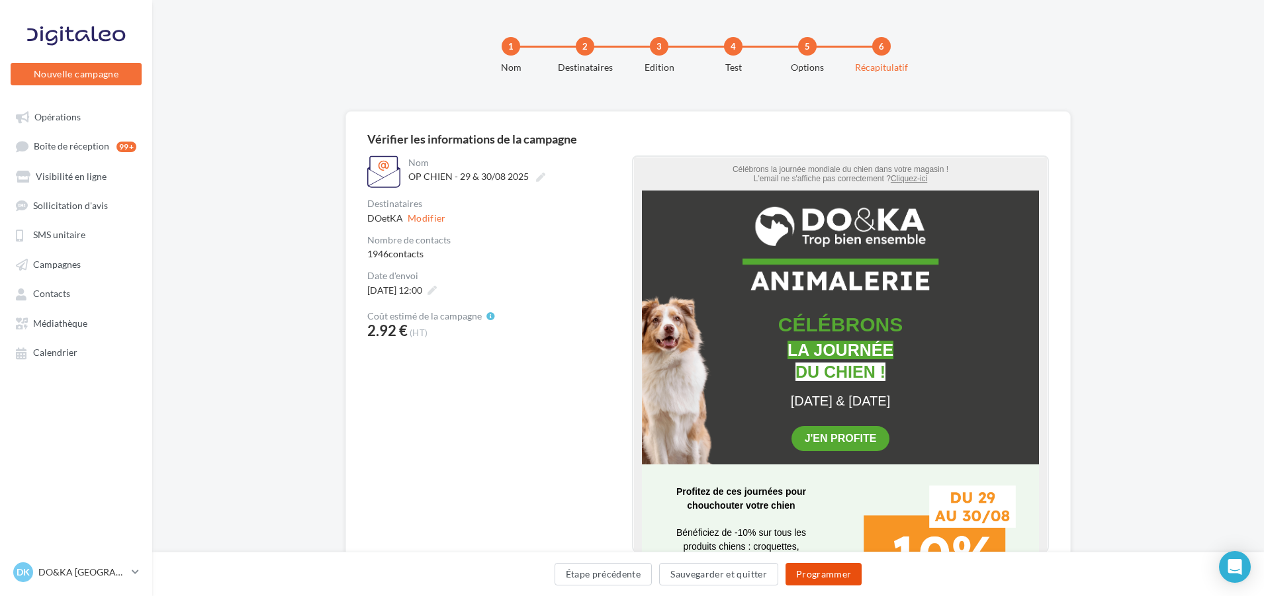
click at [827, 572] on button "Programmer" at bounding box center [824, 574] width 77 height 23
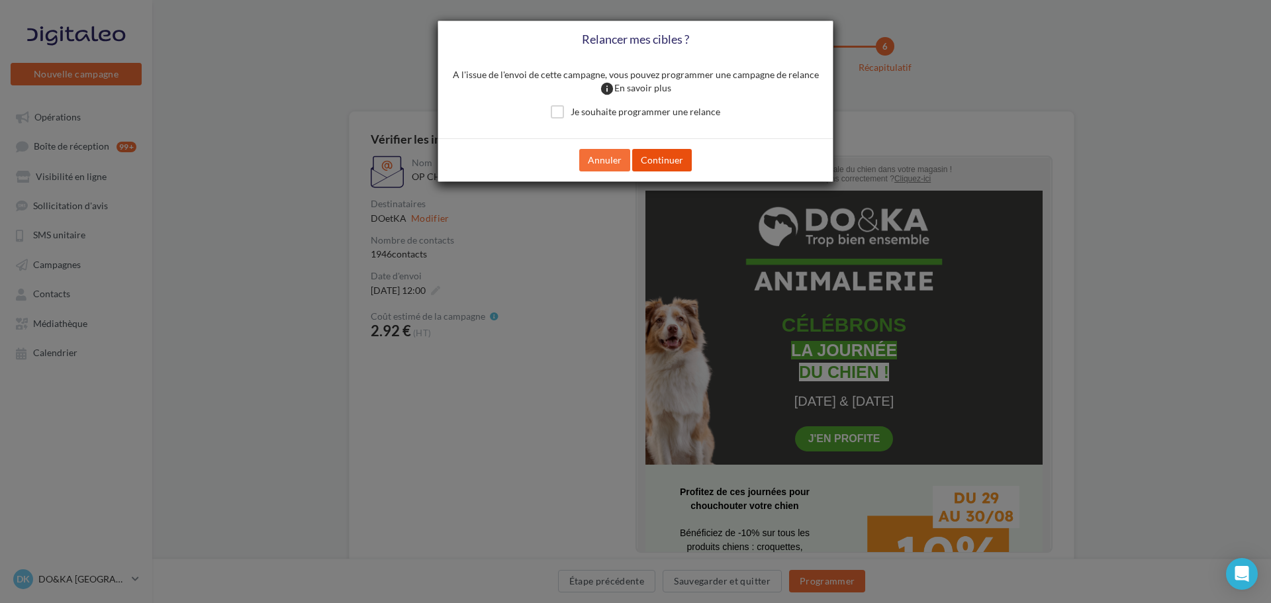
click at [653, 155] on button "Continuer" at bounding box center [662, 160] width 60 height 23
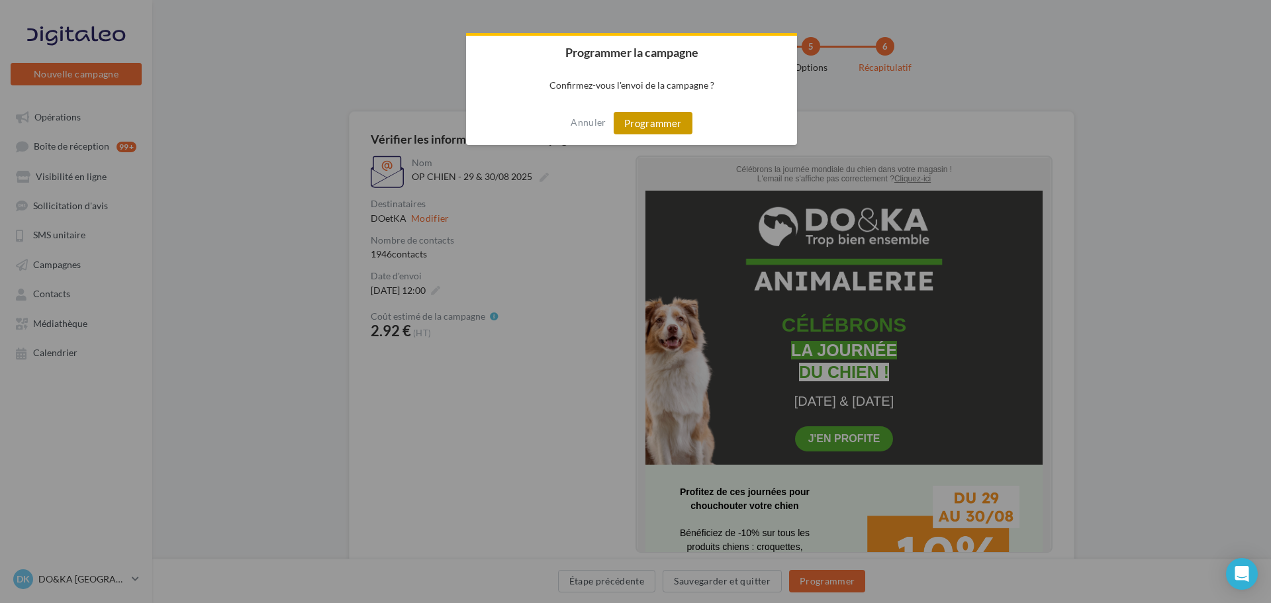
click at [648, 122] on button "Programmer" at bounding box center [653, 123] width 79 height 23
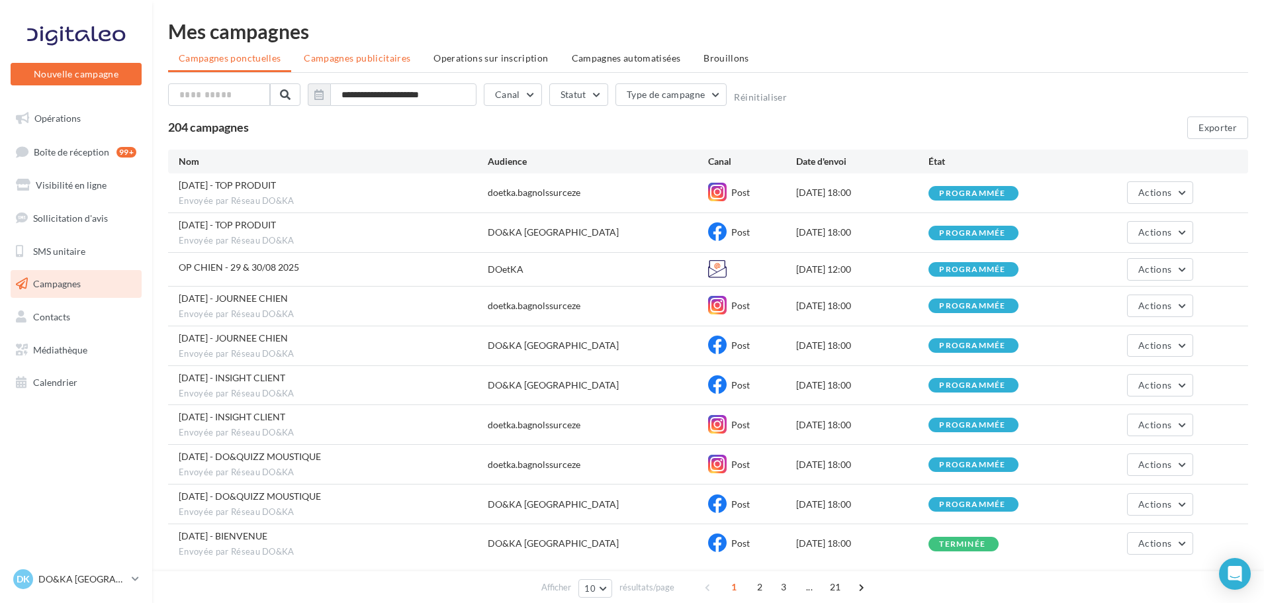
click at [341, 58] on span "Campagnes publicitaires" at bounding box center [357, 57] width 107 height 11
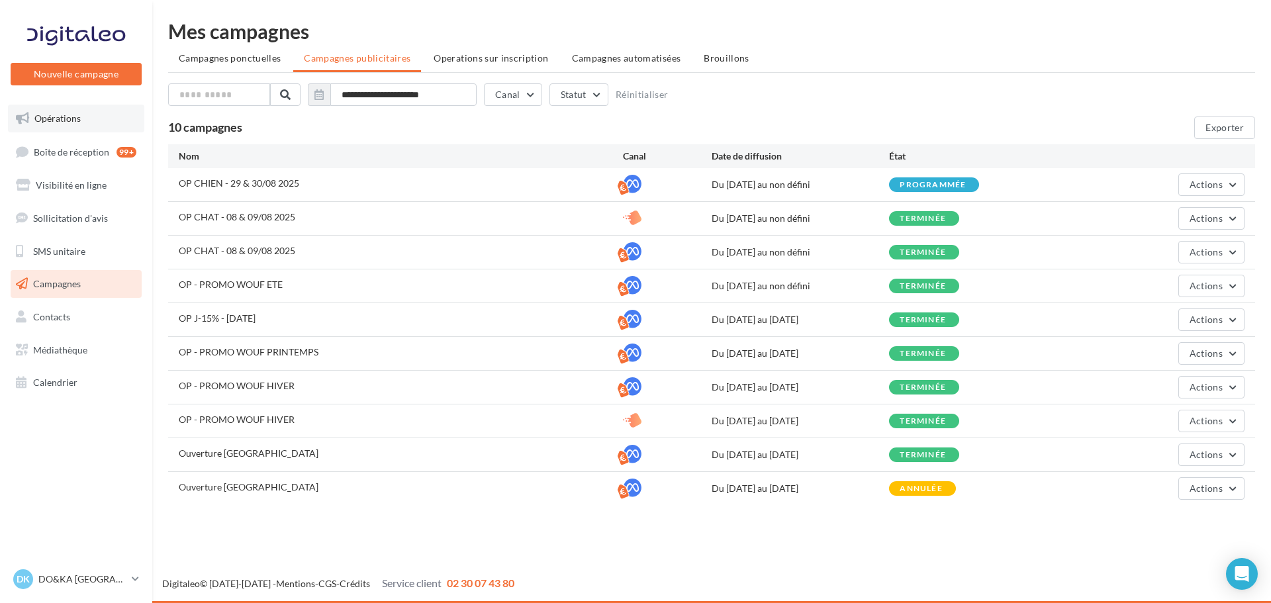
click at [62, 116] on span "Opérations" at bounding box center [57, 118] width 46 height 11
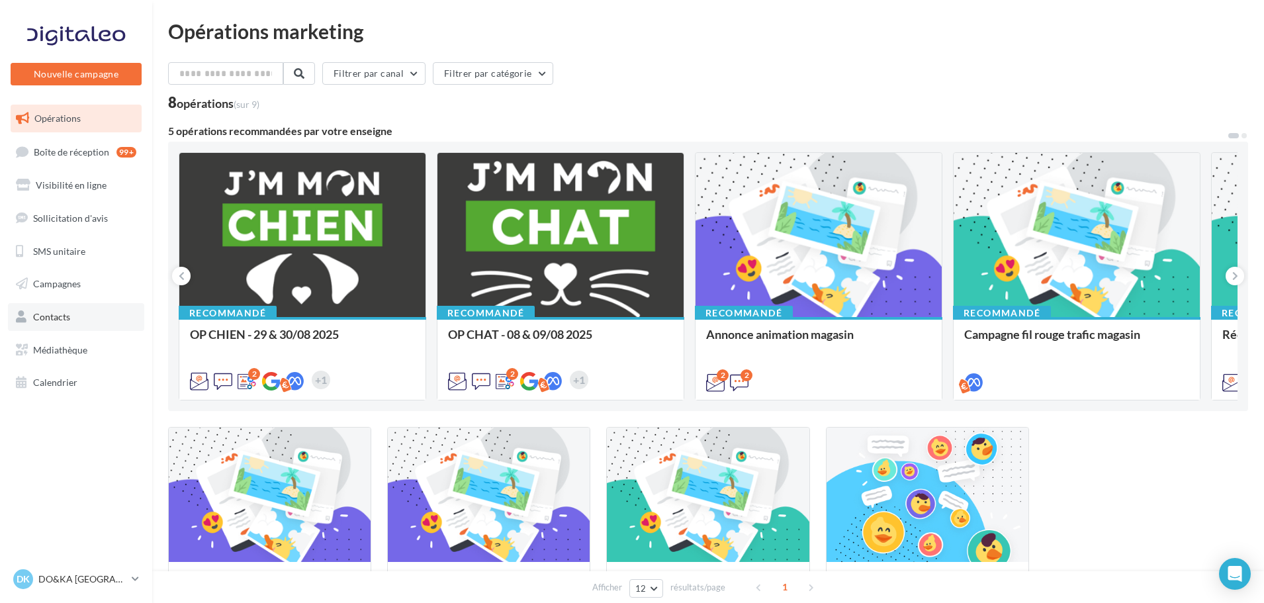
click at [51, 316] on span "Contacts" at bounding box center [51, 316] width 37 height 11
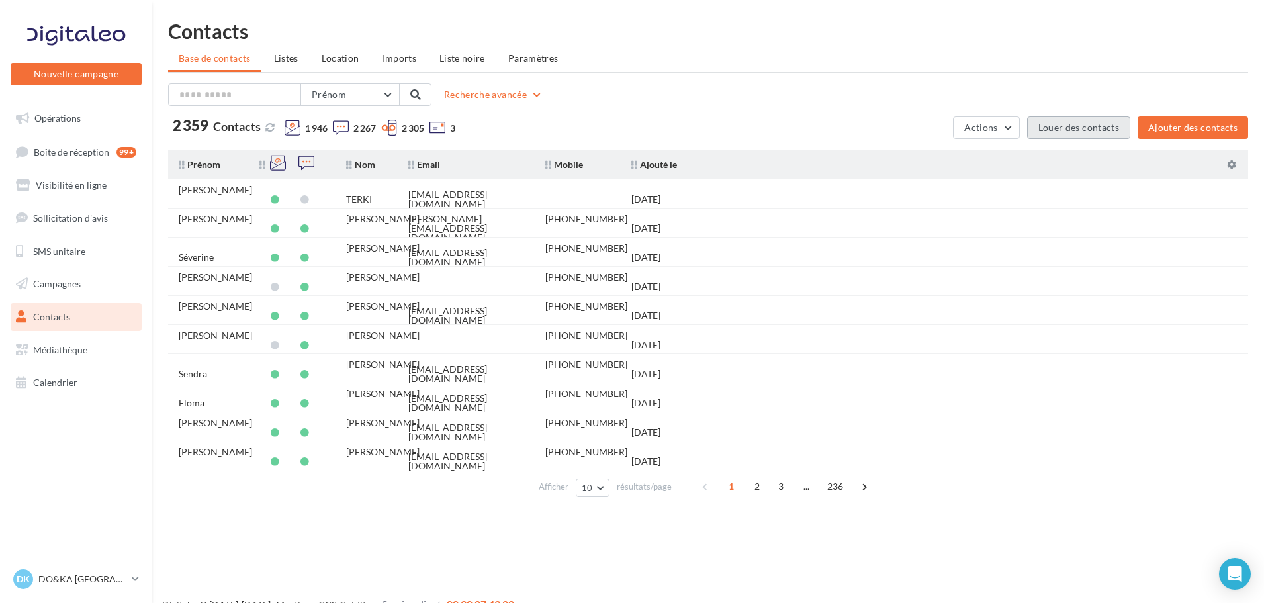
click at [1081, 123] on button "Louer des contacts" at bounding box center [1078, 127] width 103 height 23
click at [1072, 123] on button "Louer des contacts" at bounding box center [1078, 127] width 103 height 23
click at [333, 53] on span "Location" at bounding box center [341, 57] width 38 height 11
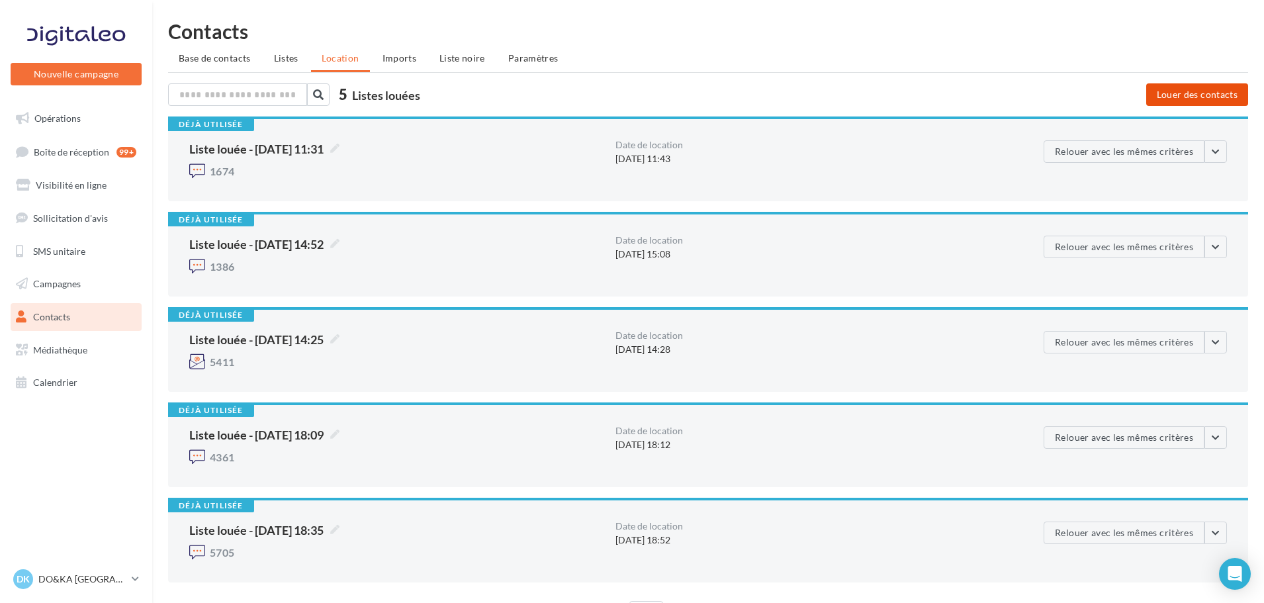
click at [1191, 89] on button "Louer des contacts" at bounding box center [1197, 94] width 102 height 23
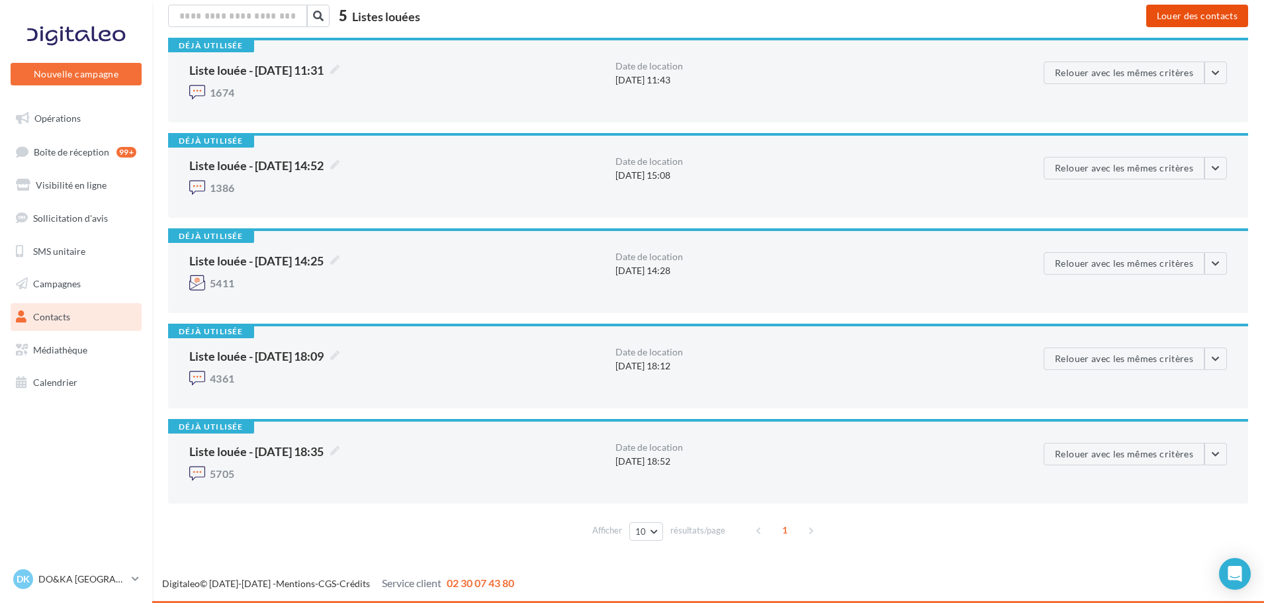
scroll to position [13, 0]
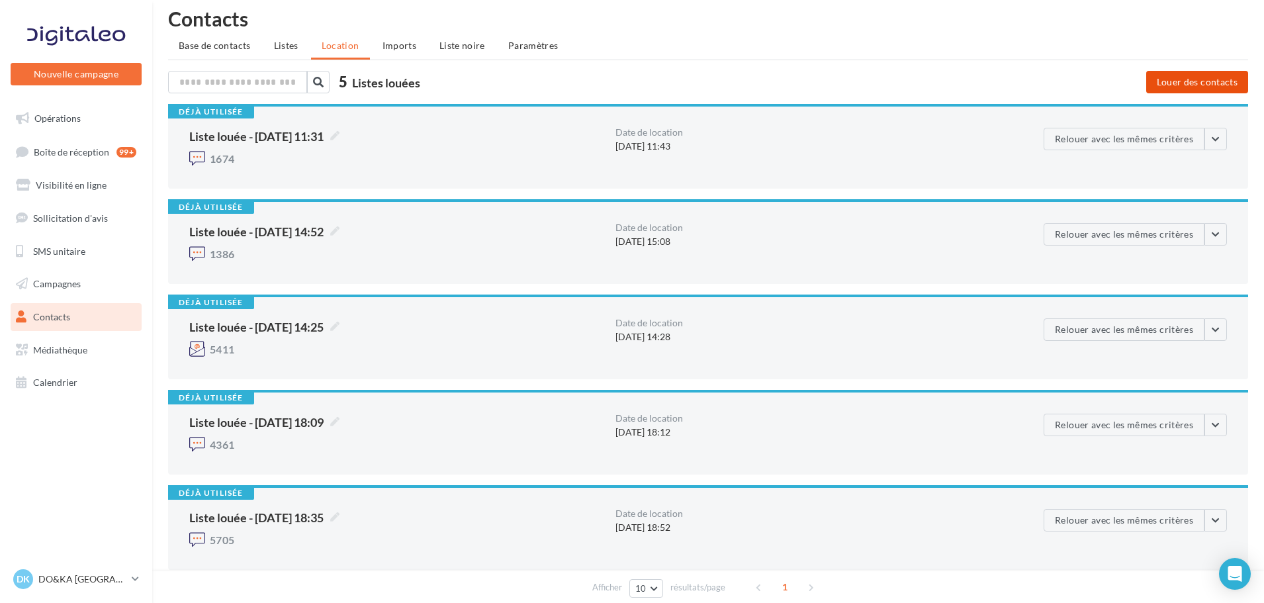
click at [1198, 78] on button "Louer des contacts" at bounding box center [1197, 82] width 102 height 23
click at [273, 79] on input "text" at bounding box center [237, 82] width 139 height 23
click at [342, 47] on ul "Base de contacts Listes Location Imports Liste noire Paramètres" at bounding box center [708, 47] width 1080 height 26
click at [296, 42] on span "Listes" at bounding box center [286, 45] width 24 height 11
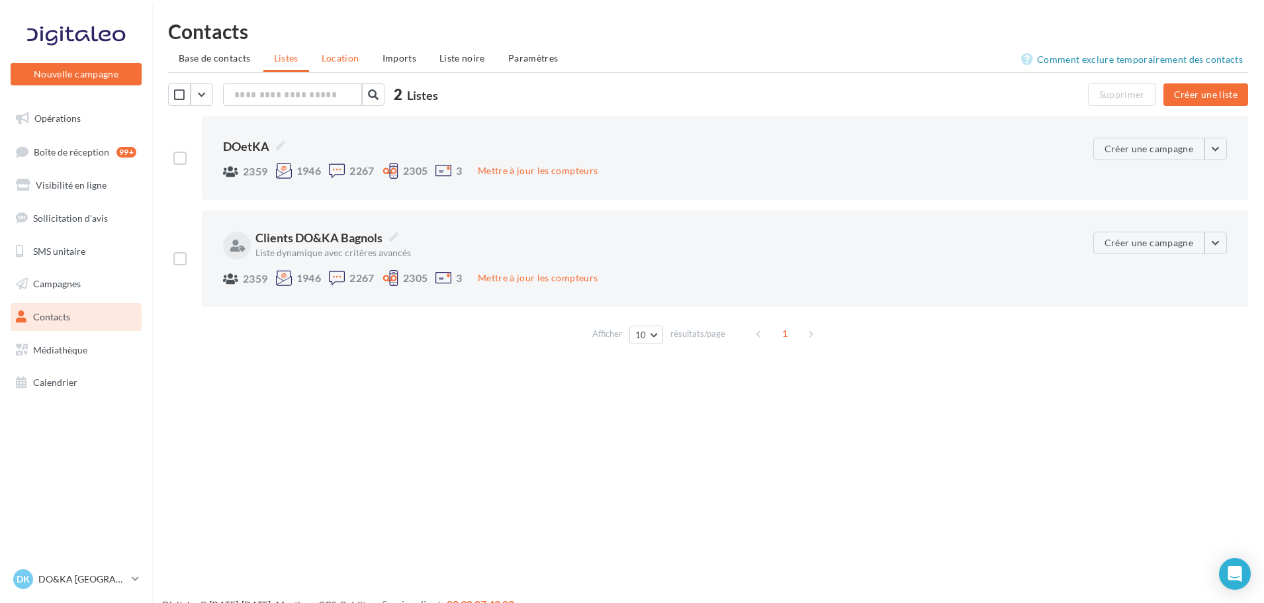
click at [339, 56] on span "Location" at bounding box center [341, 57] width 38 height 11
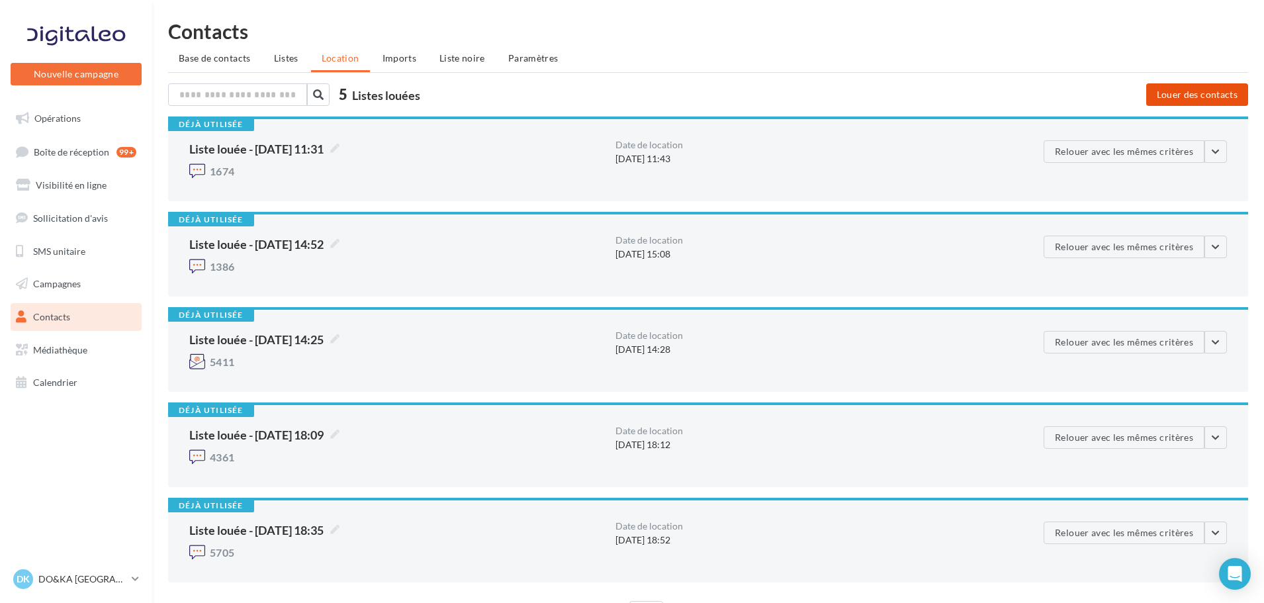
click at [1189, 89] on button "Louer des contacts" at bounding box center [1197, 94] width 102 height 23
click at [61, 121] on span "Opérations" at bounding box center [57, 118] width 46 height 11
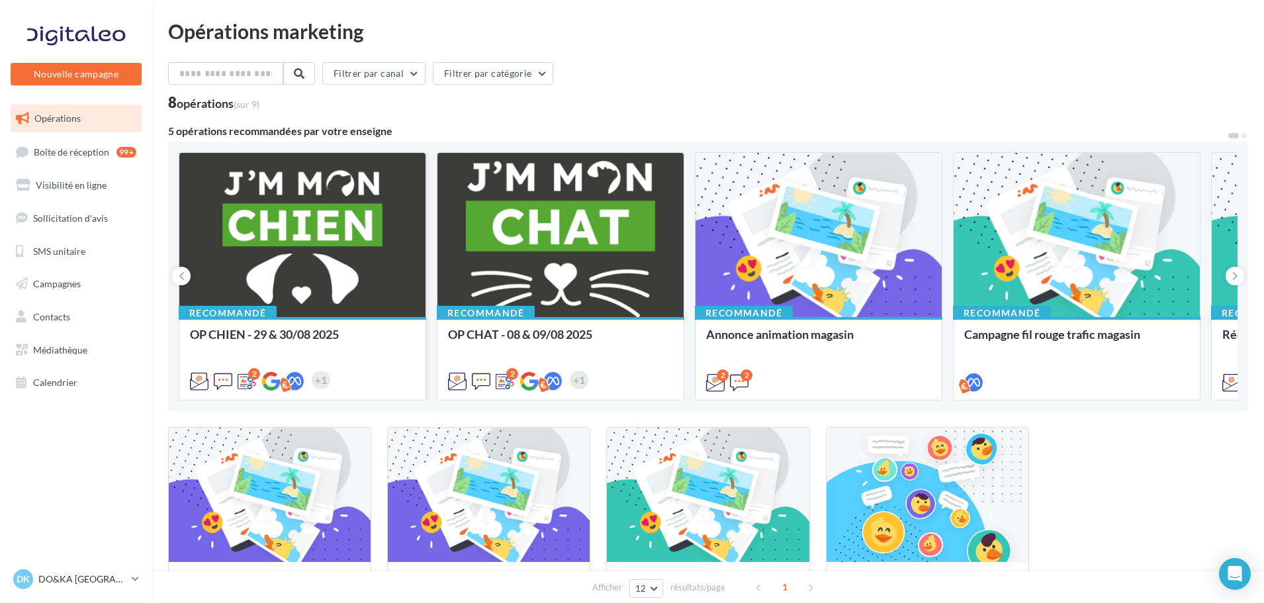
click at [291, 230] on div at bounding box center [302, 235] width 246 height 165
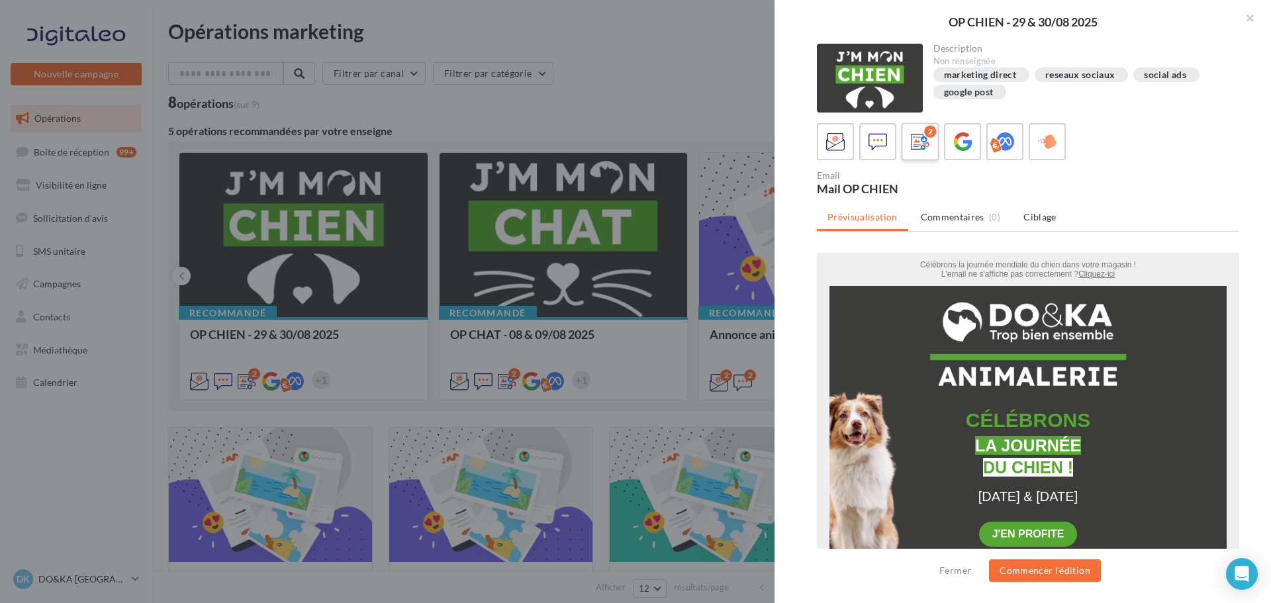
click at [923, 138] on icon at bounding box center [920, 141] width 19 height 19
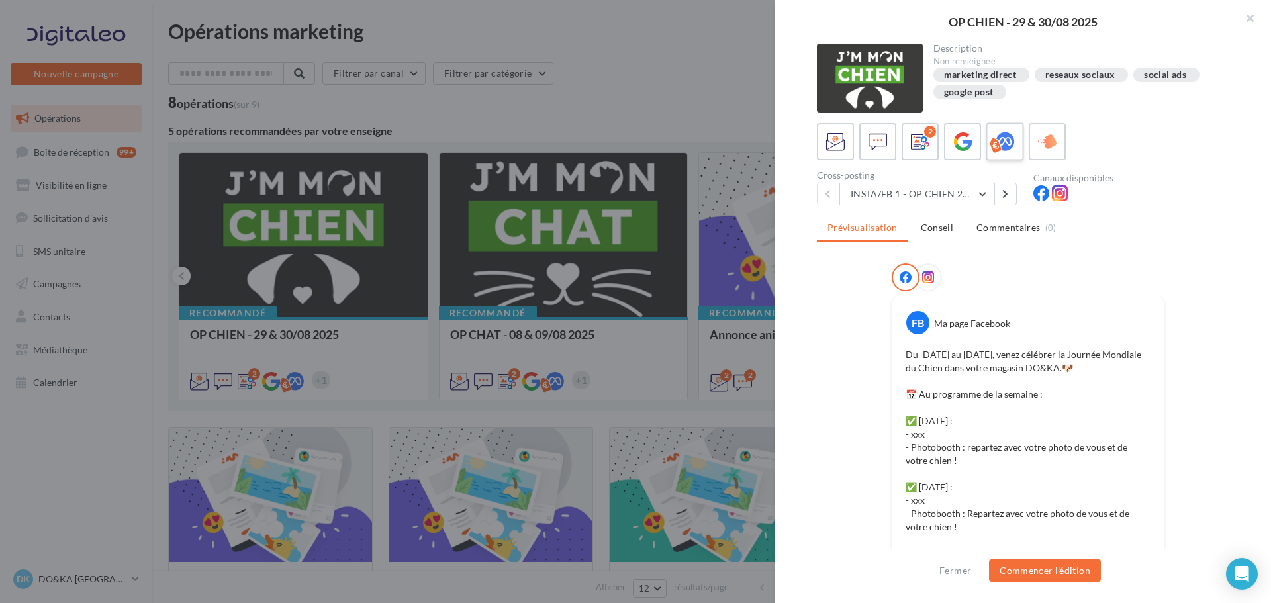
click at [1008, 142] on icon at bounding box center [1004, 141] width 19 height 19
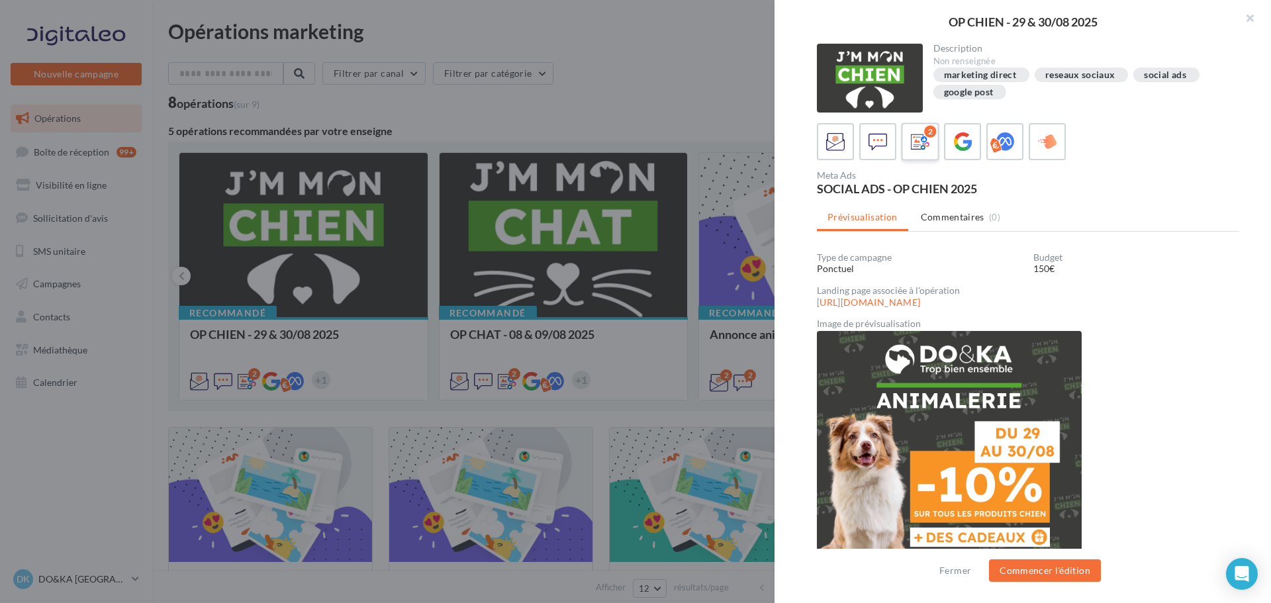
click at [921, 136] on icon at bounding box center [920, 141] width 19 height 19
